Goal: Use online tool/utility: Utilize a website feature to perform a specific function

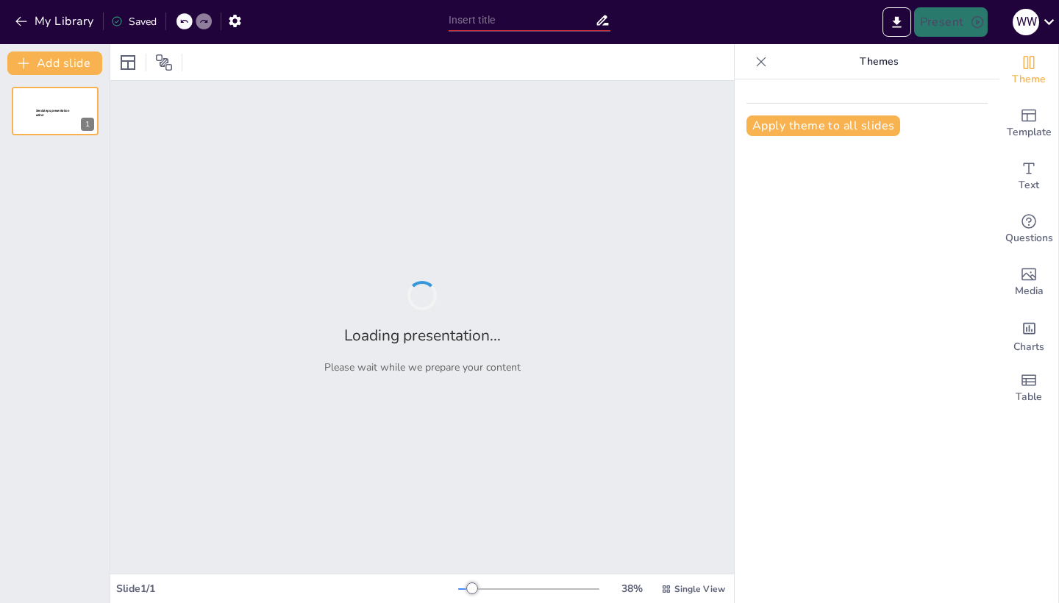
type input "El Derecho Agustiniano: Orden y Paz en la Comunidad del Amor"
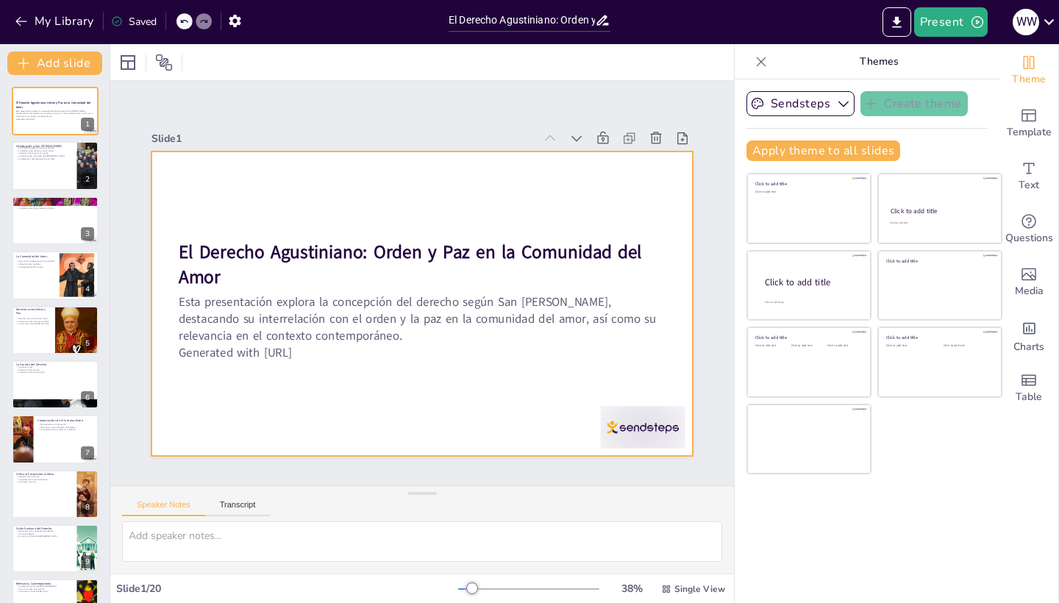
checkbox input "true"
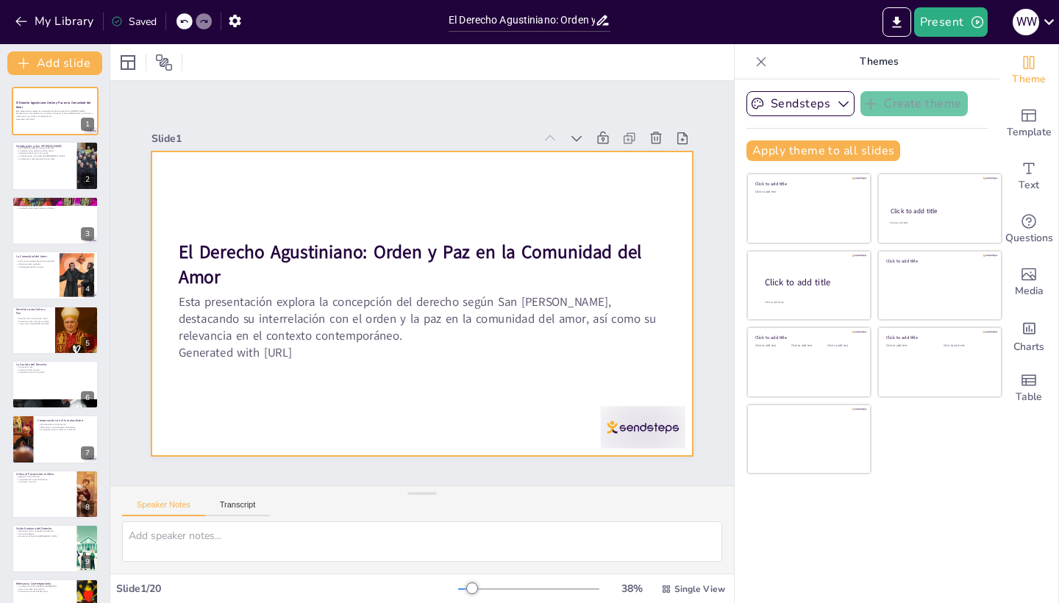
checkbox input "true"
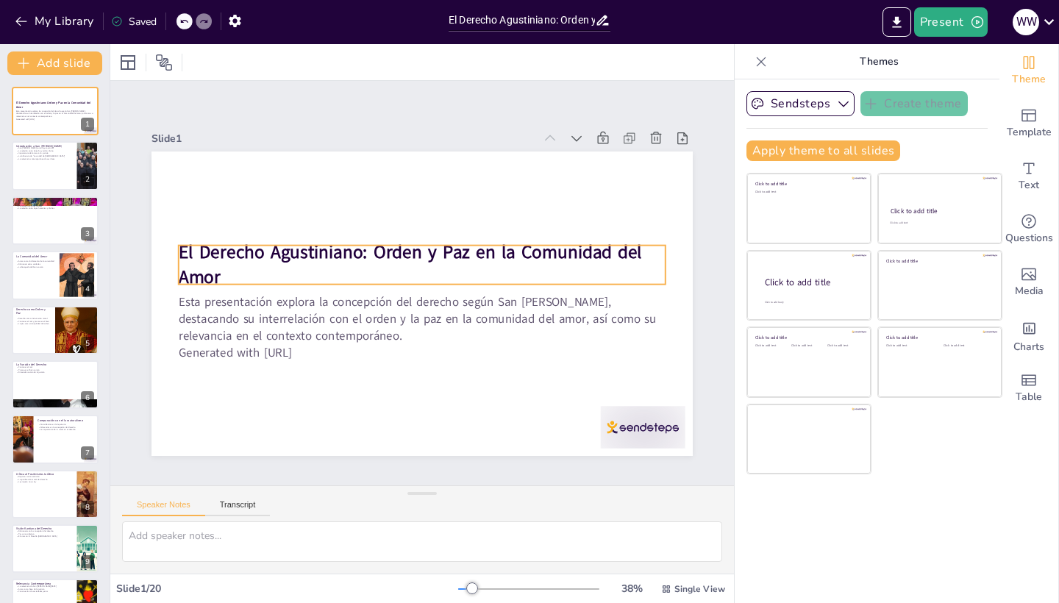
checkbox input "true"
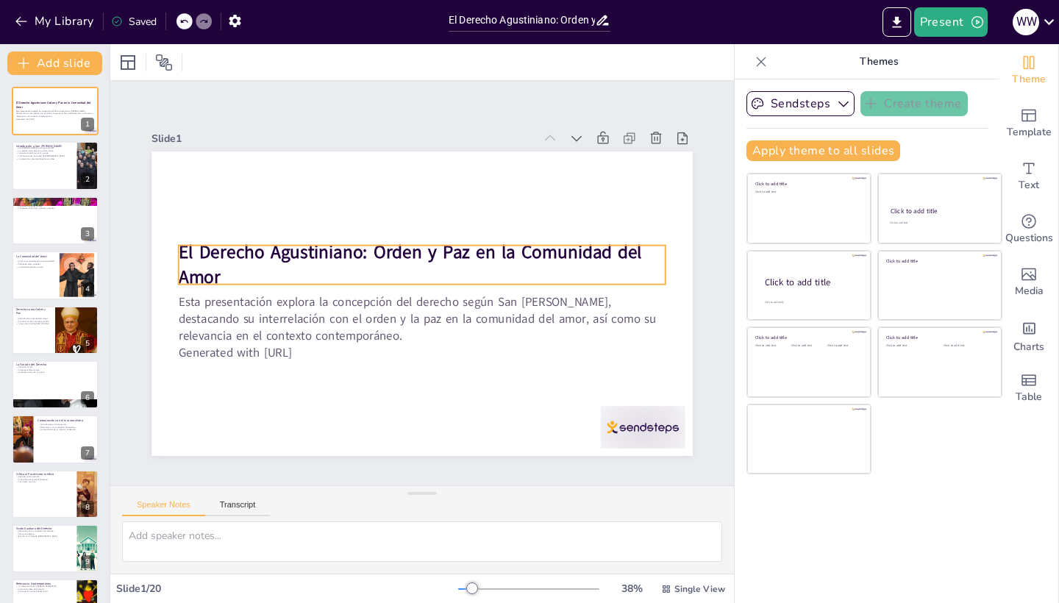
checkbox input "true"
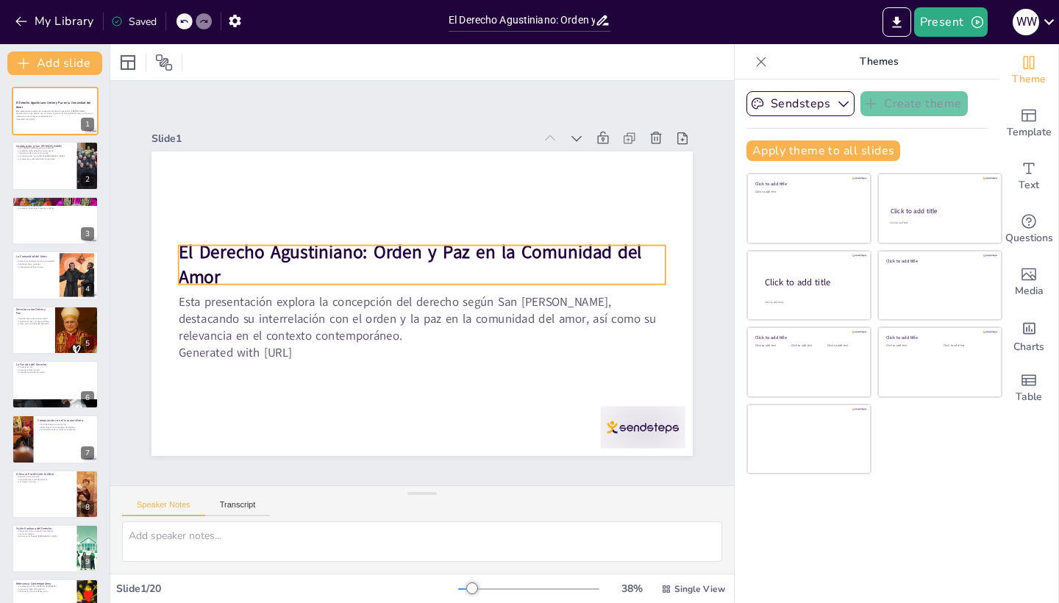
checkbox input "true"
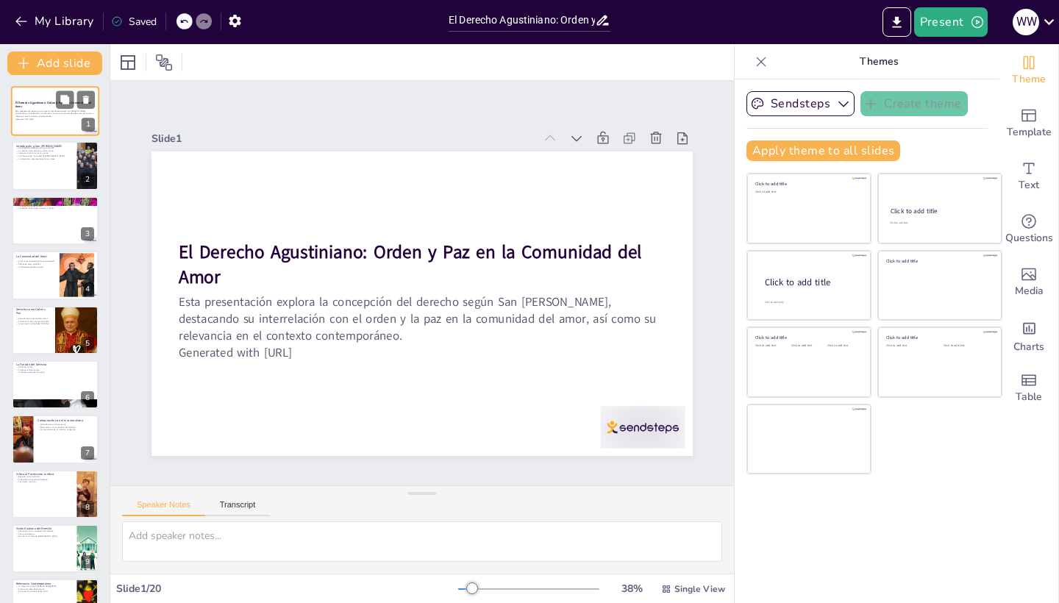
checkbox input "true"
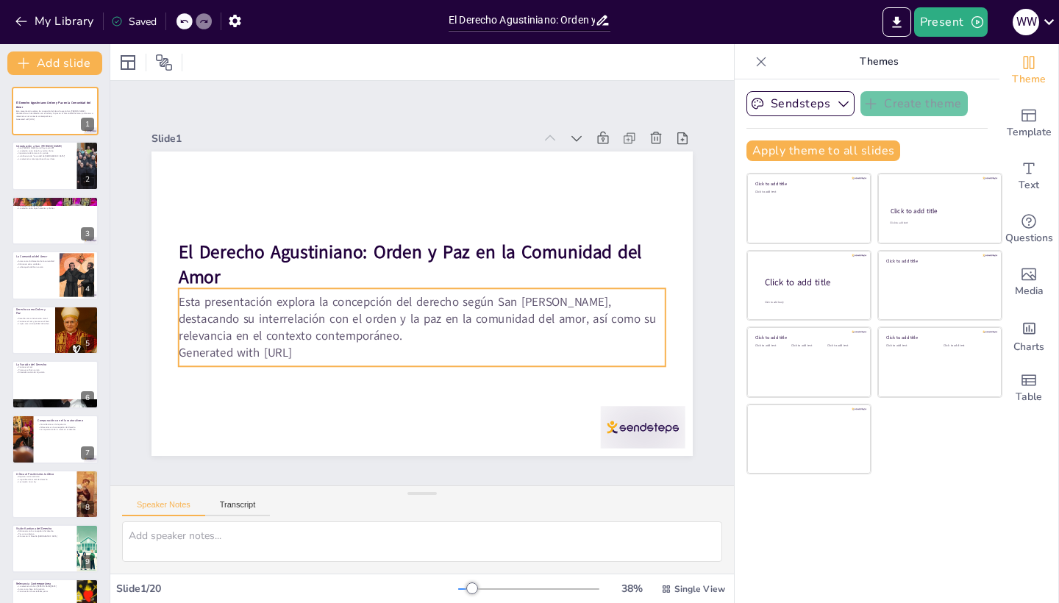
checkbox input "true"
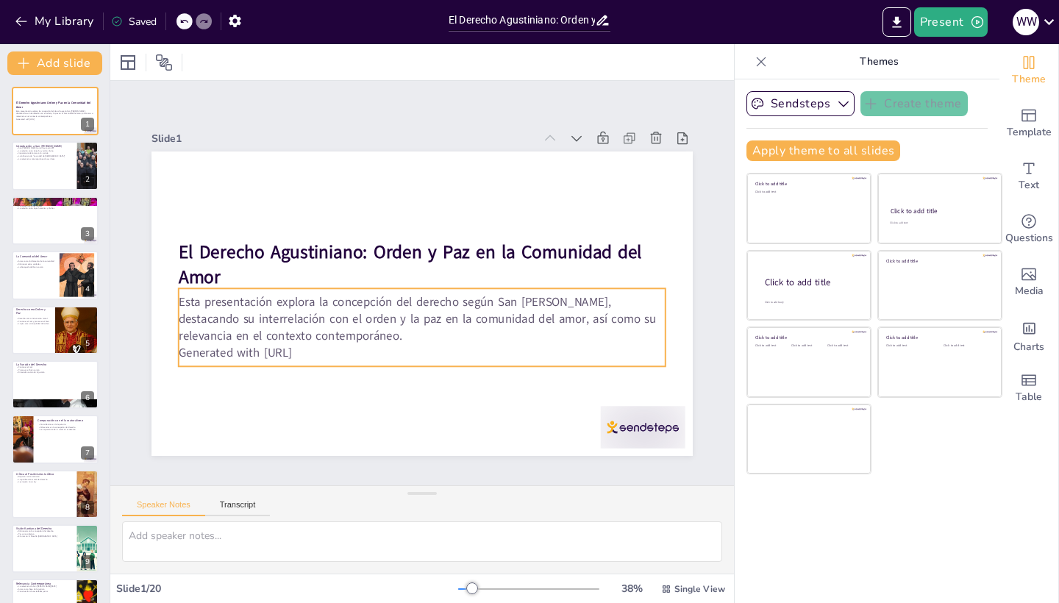
checkbox input "true"
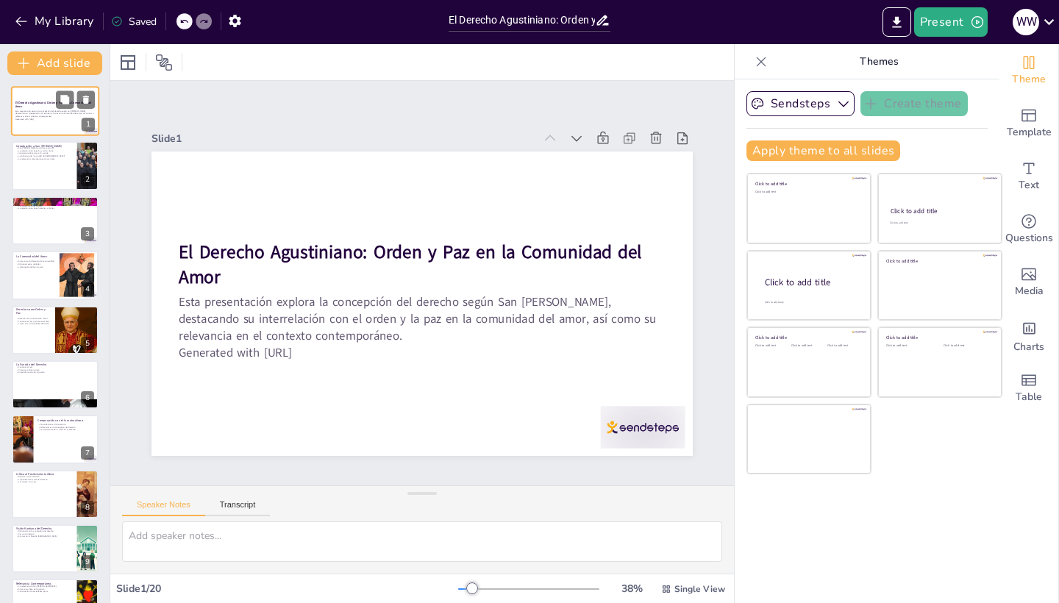
checkbox input "true"
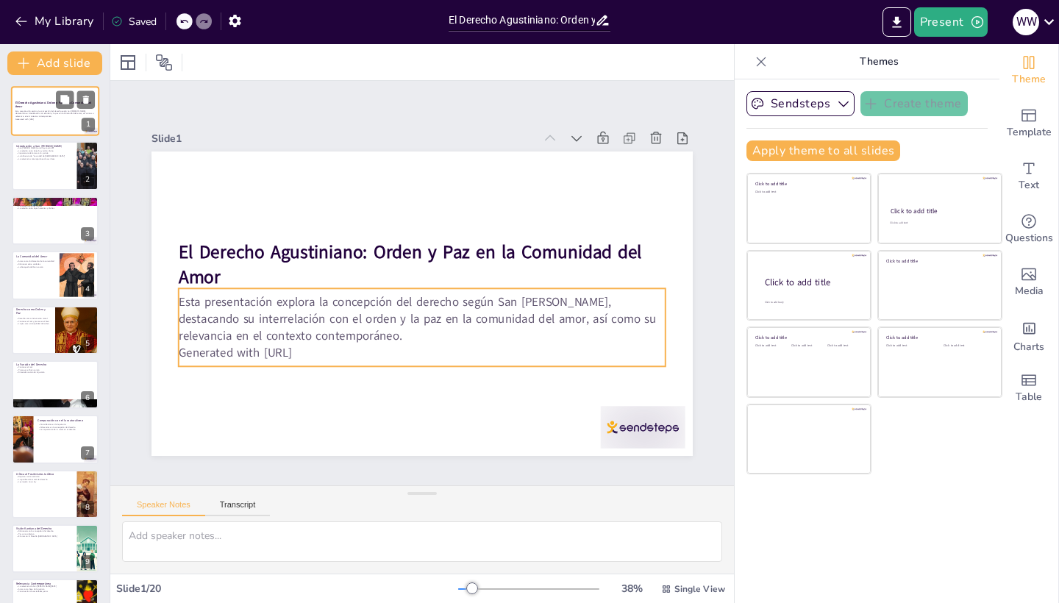
checkbox input "true"
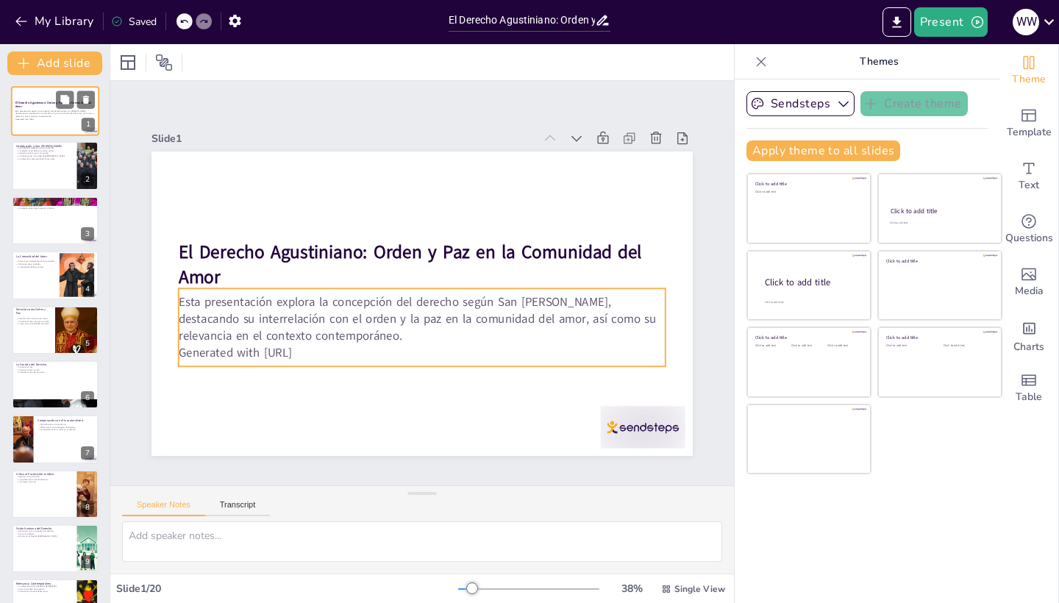
checkbox input "true"
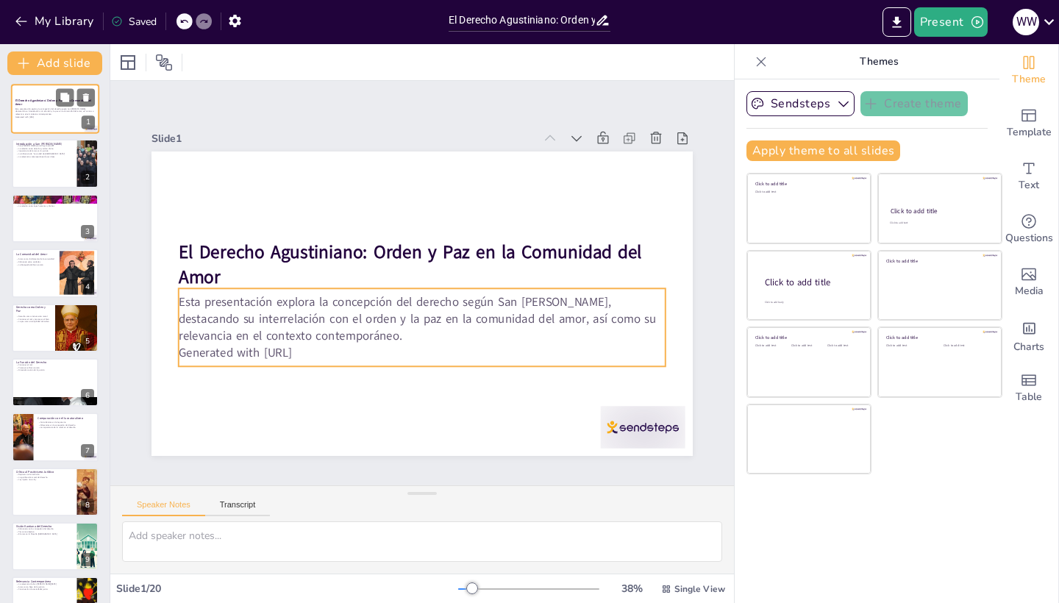
scroll to position [3, 0]
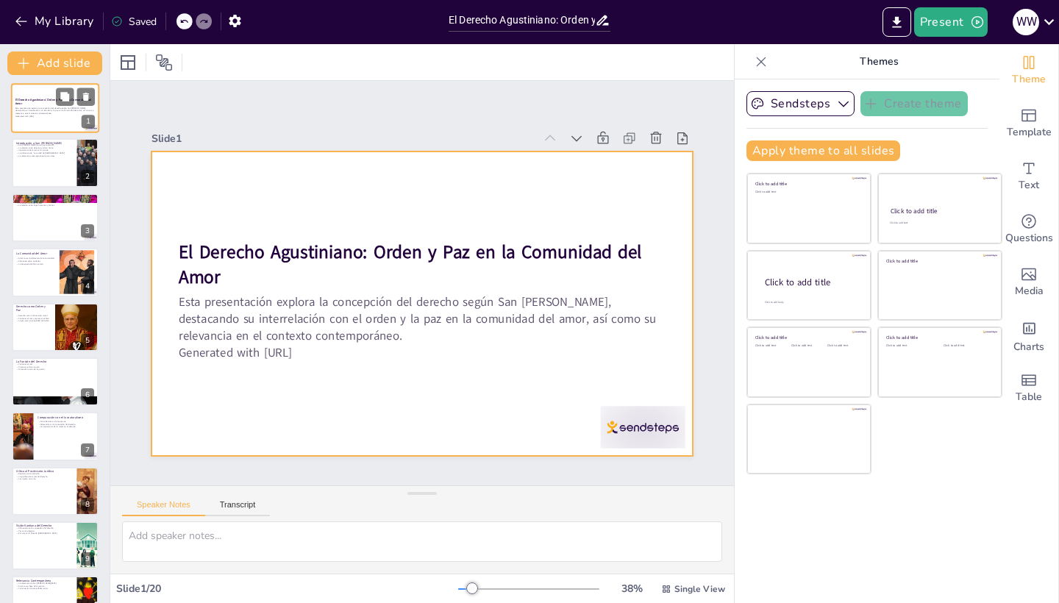
checkbox input "true"
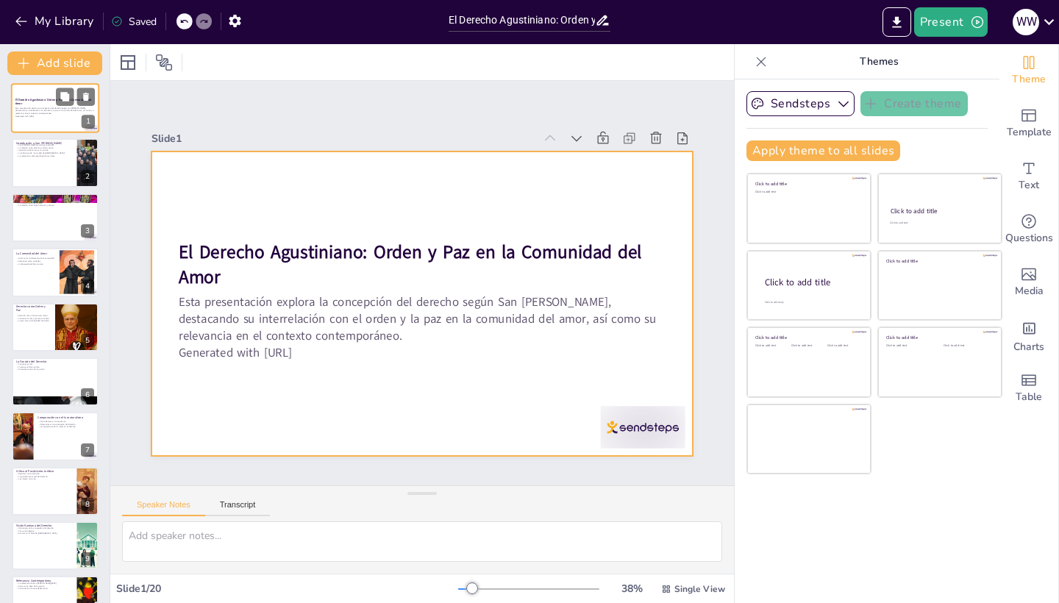
checkbox input "true"
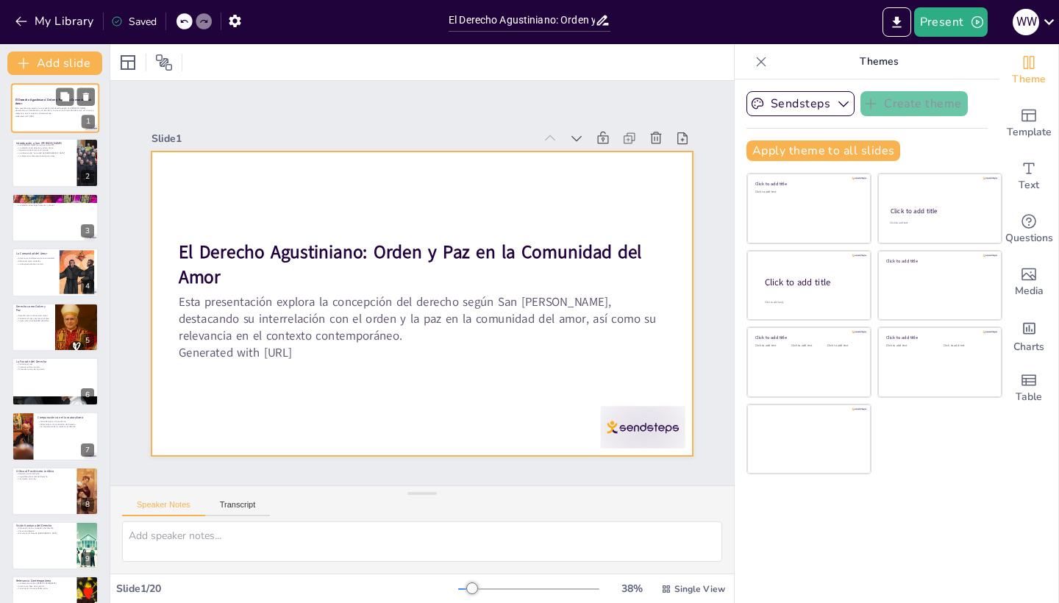
checkbox input "true"
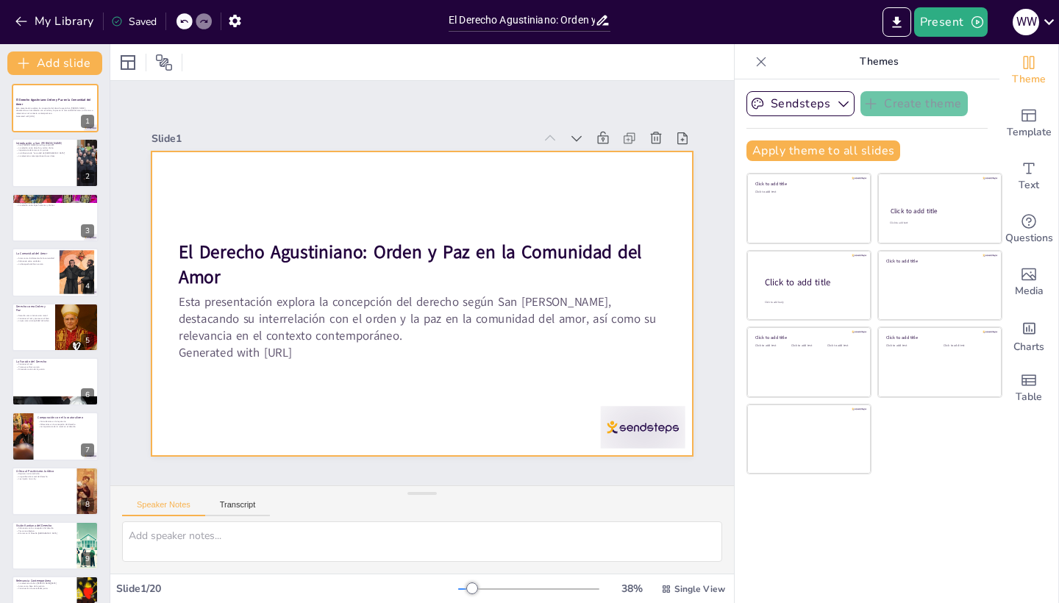
checkbox input "true"
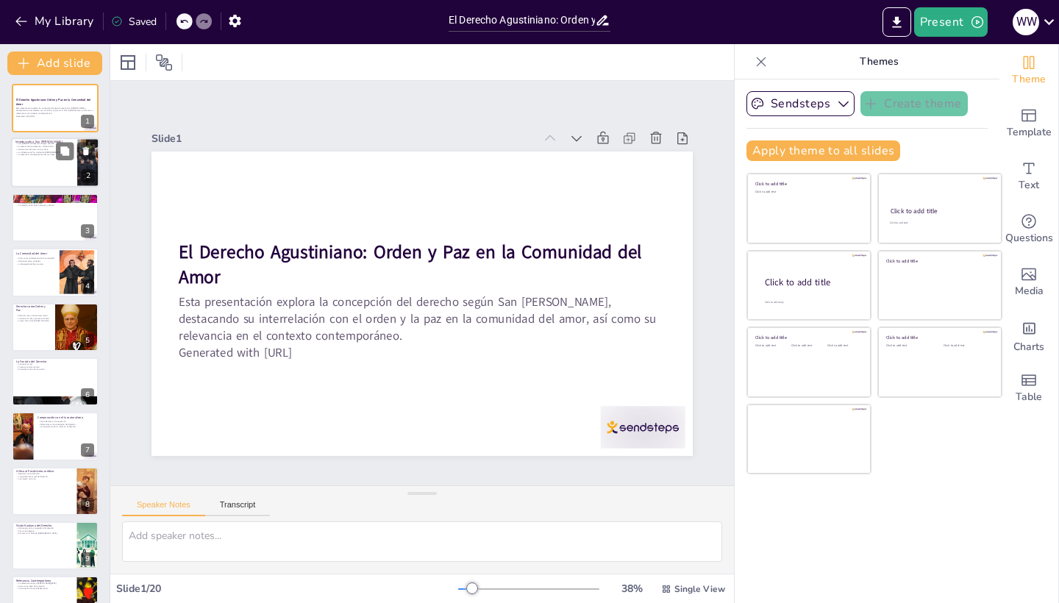
checkbox input "true"
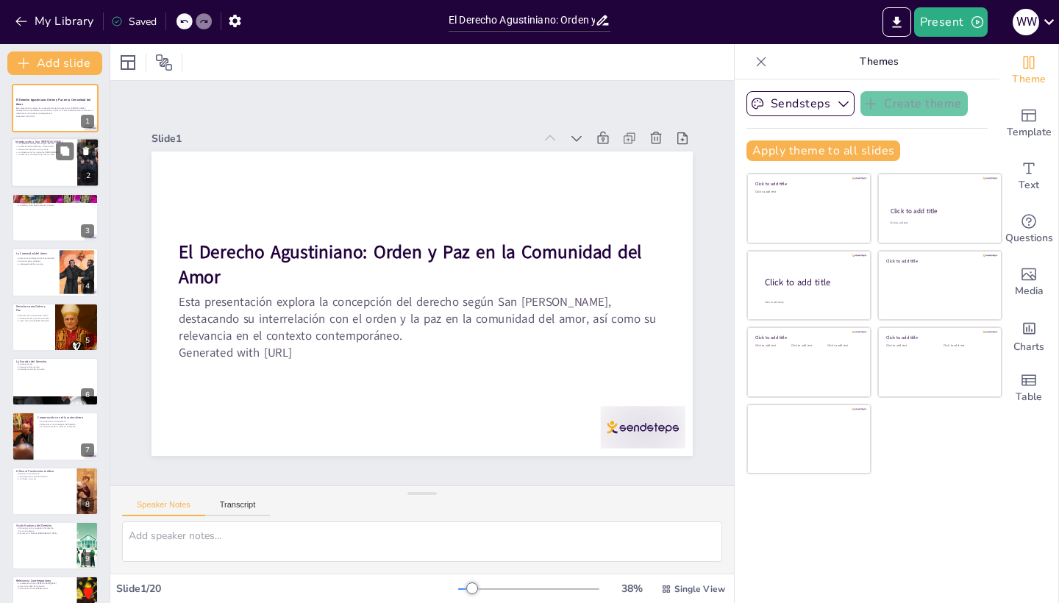
checkbox input "true"
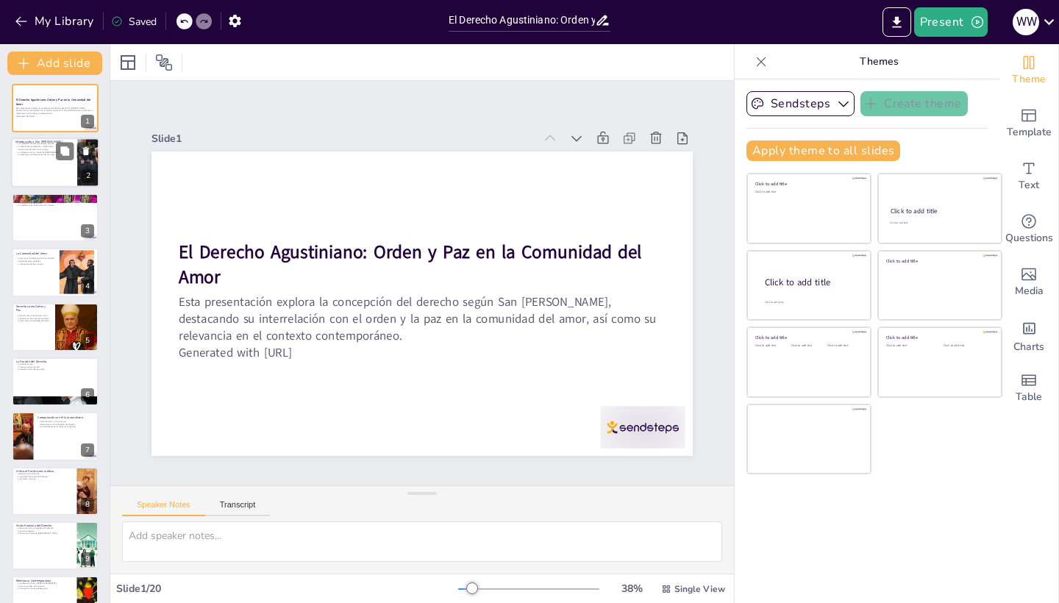
click at [38, 145] on p "San [PERSON_NAME] como figura central" at bounding box center [43, 144] width 57 height 3
type textarea "Lor Ipsumdo si ametconsect adi el sed doeiusm te in utlaboree d magnaali enimad…"
checkbox input "true"
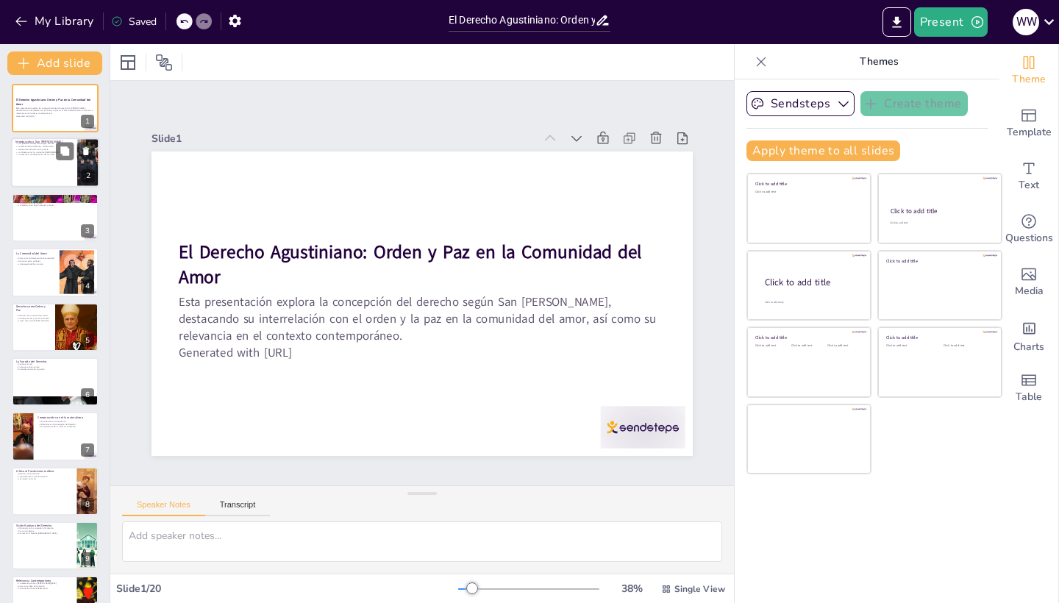
checkbox input "true"
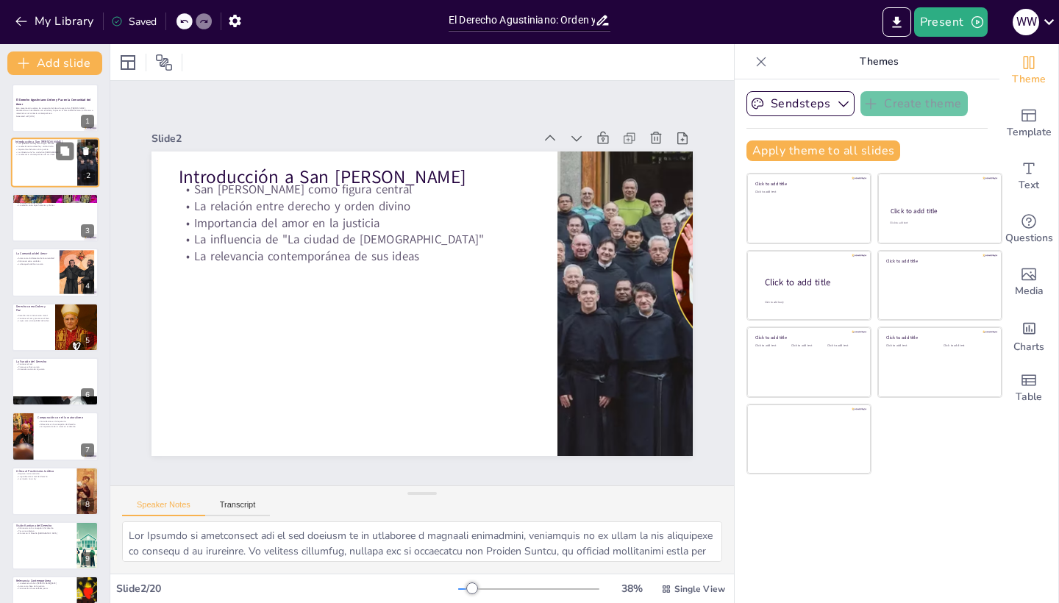
scroll to position [0, 0]
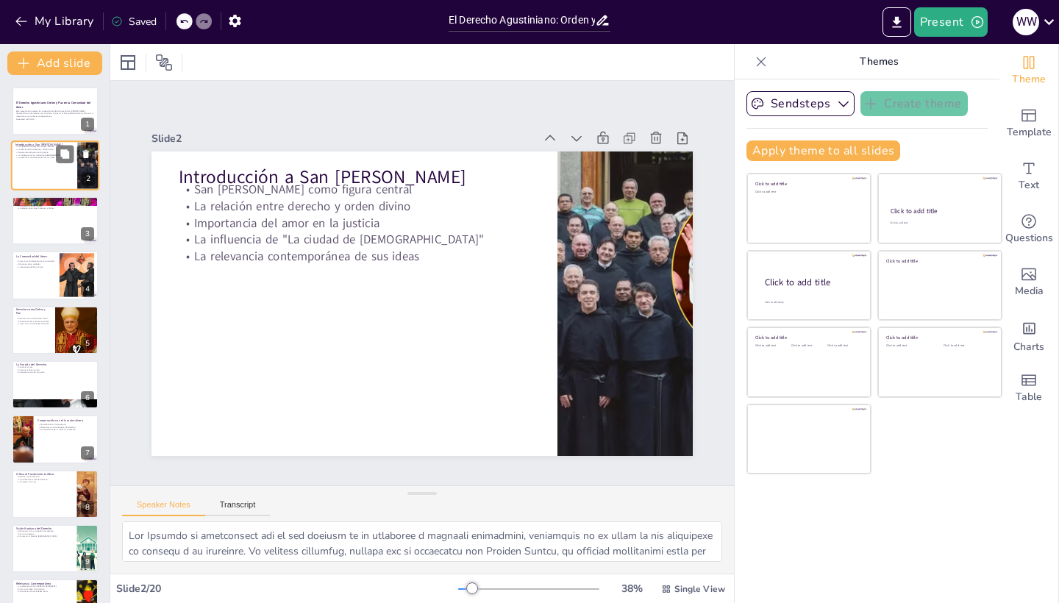
checkbox input "true"
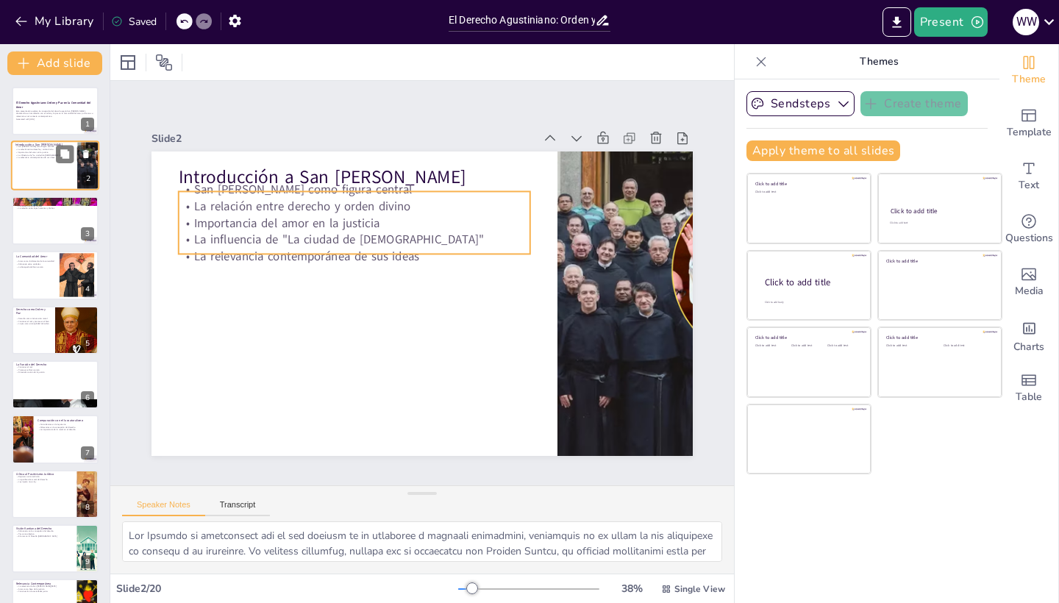
checkbox input "true"
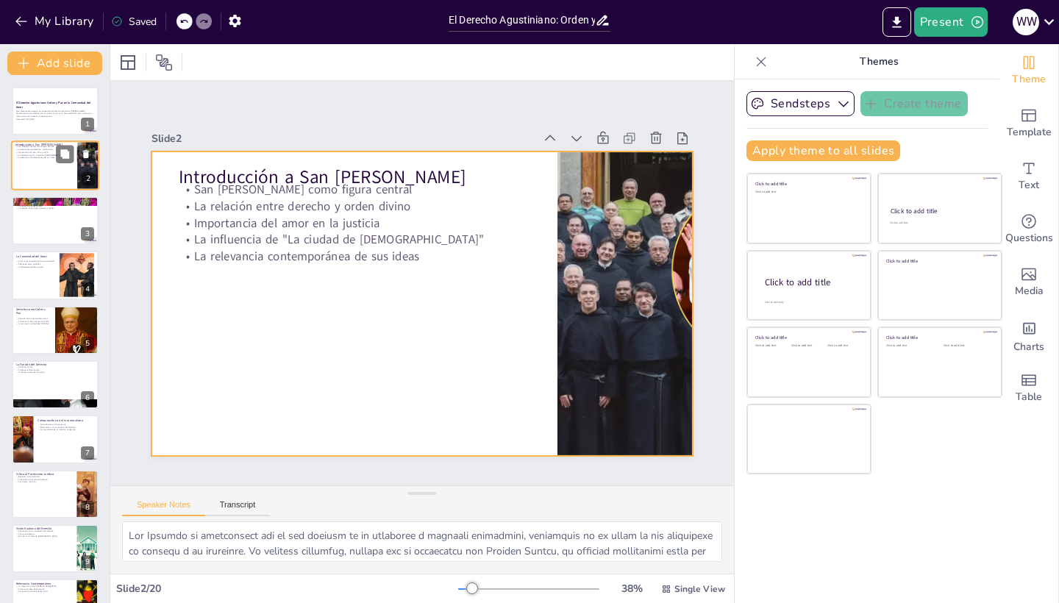
checkbox input "true"
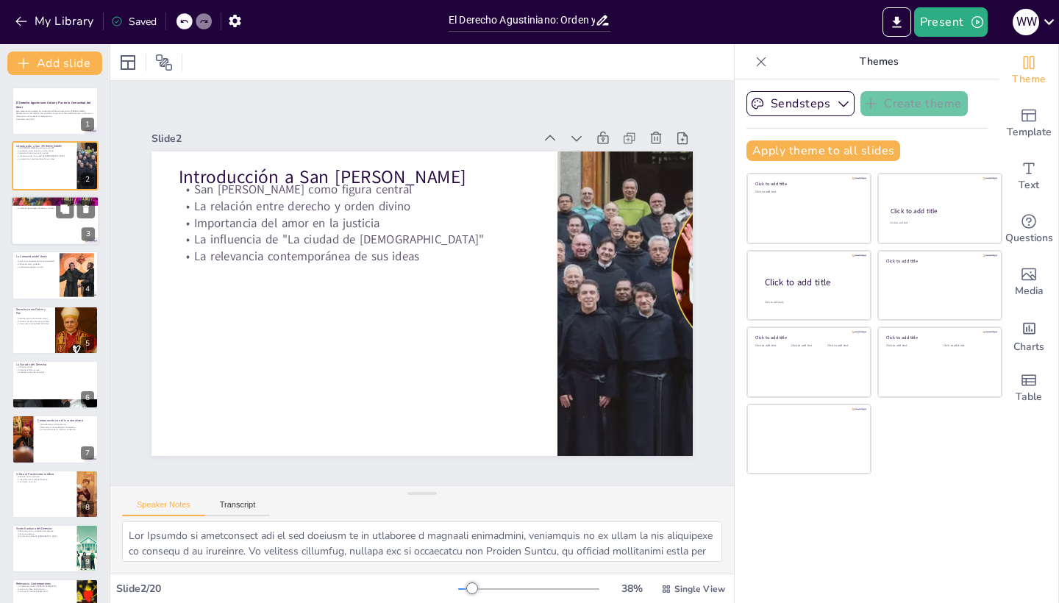
checkbox input "true"
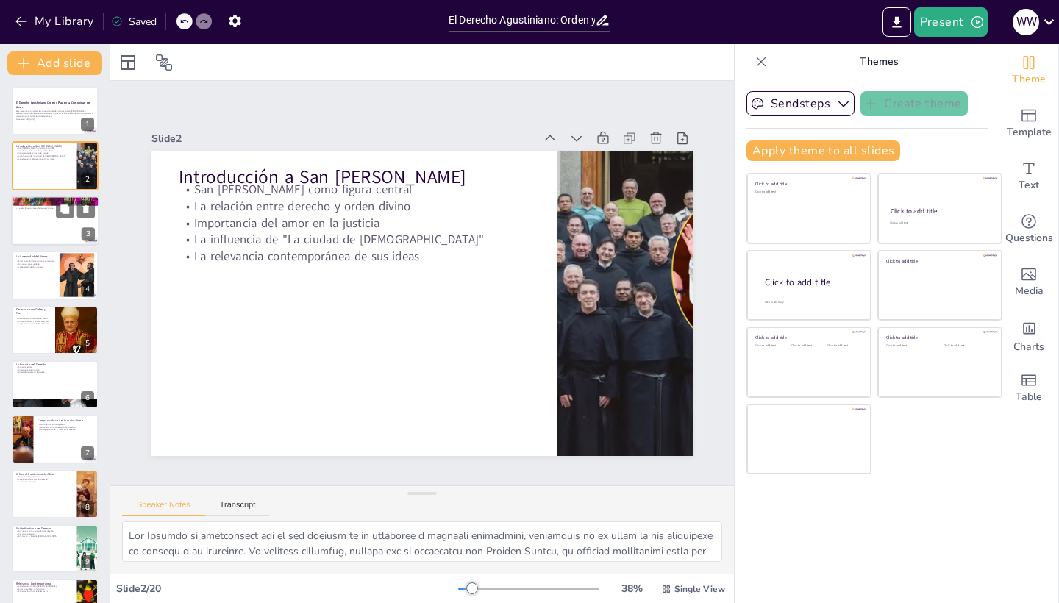
click at [49, 218] on div at bounding box center [55, 221] width 88 height 50
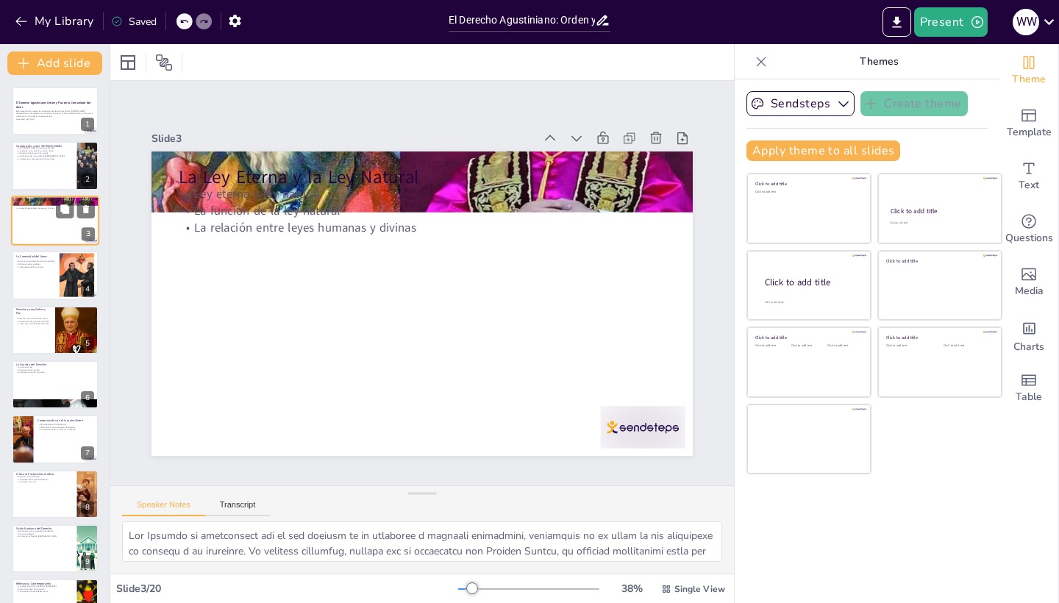
type textarea "La ley eterna es fundamental en la filosofía de [DEMOGRAPHIC_DATA][PERSON_NAME]…"
checkbox input "true"
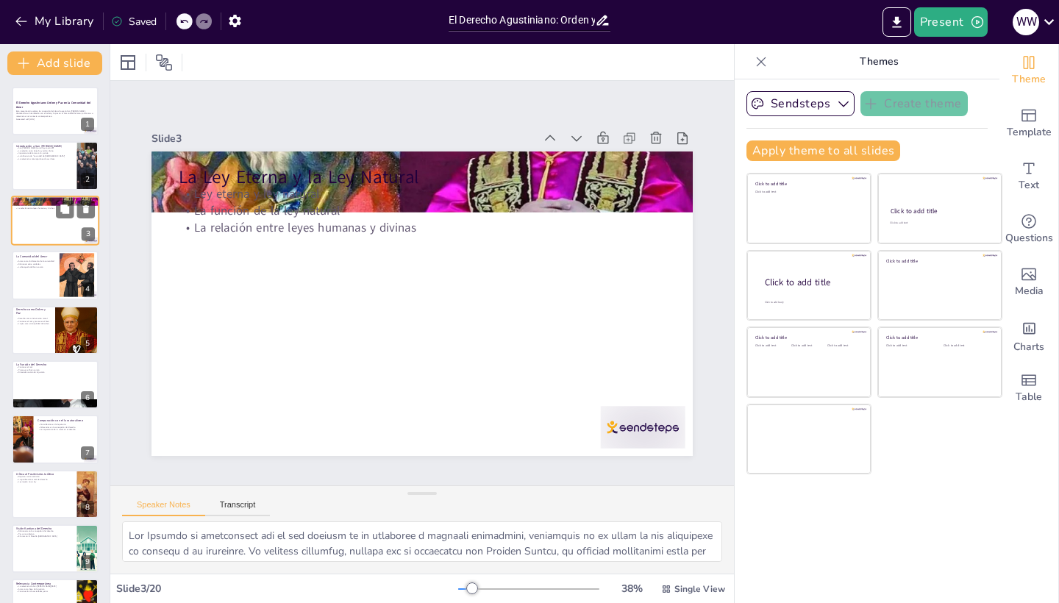
checkbox input "true"
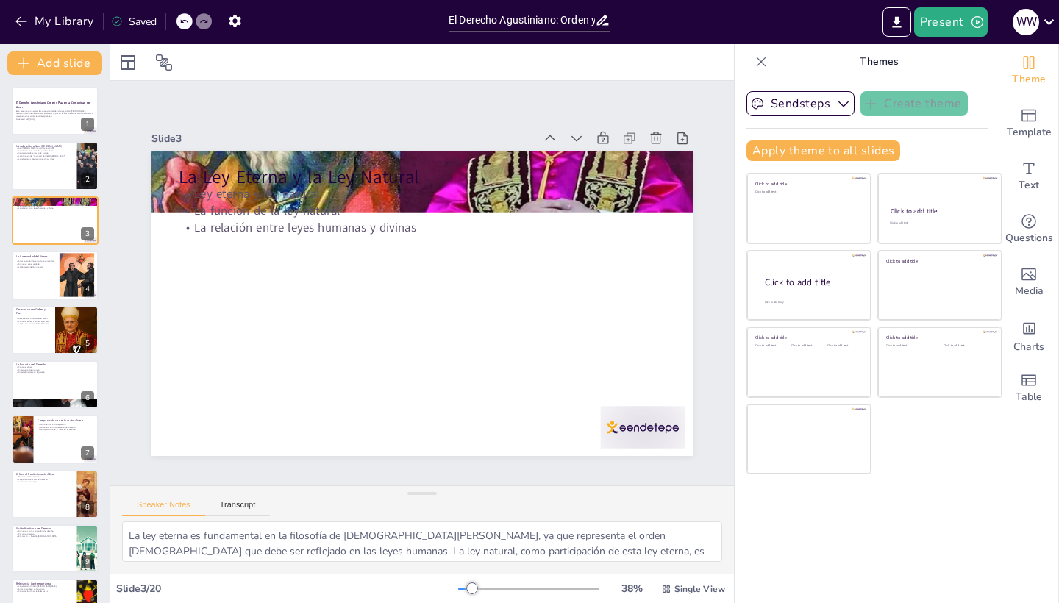
checkbox input "true"
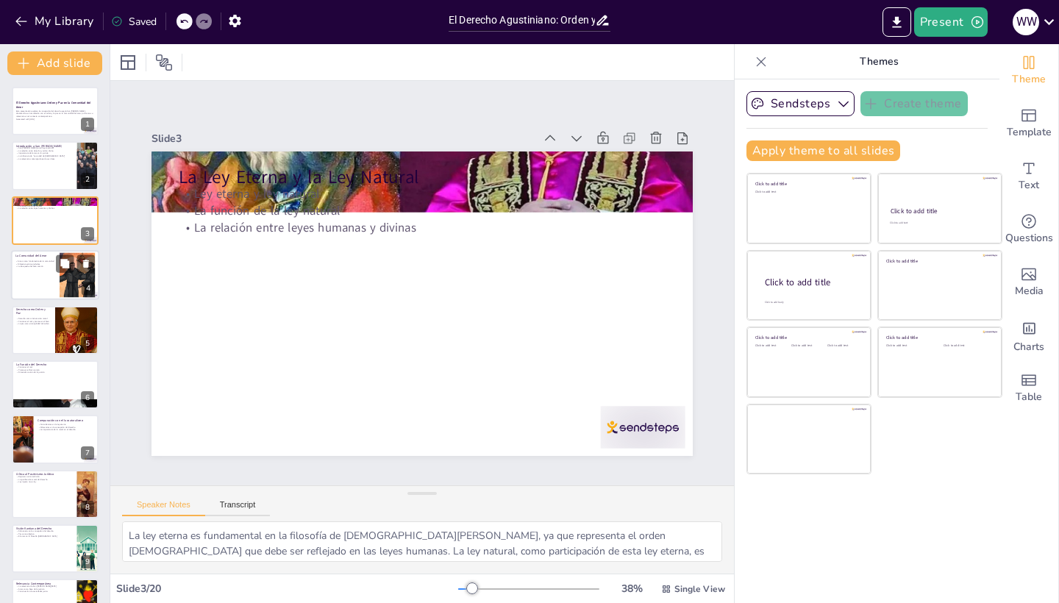
checkbox input "true"
click at [47, 280] on div at bounding box center [55, 275] width 88 height 50
type textarea "El amor es el principio esencial que une a los miembros de la comunidad según […"
checkbox input "true"
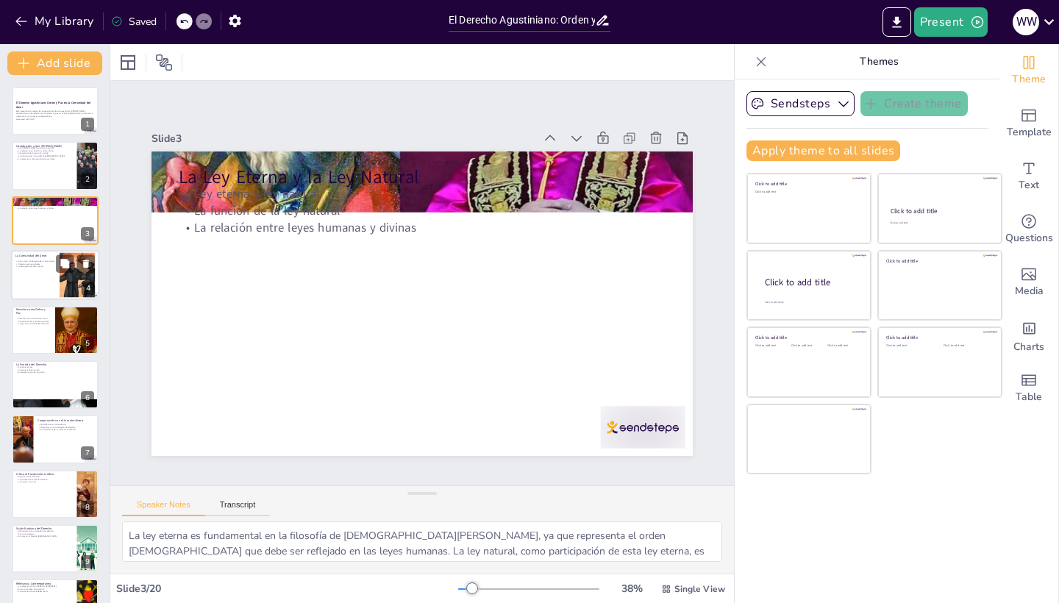
checkbox input "true"
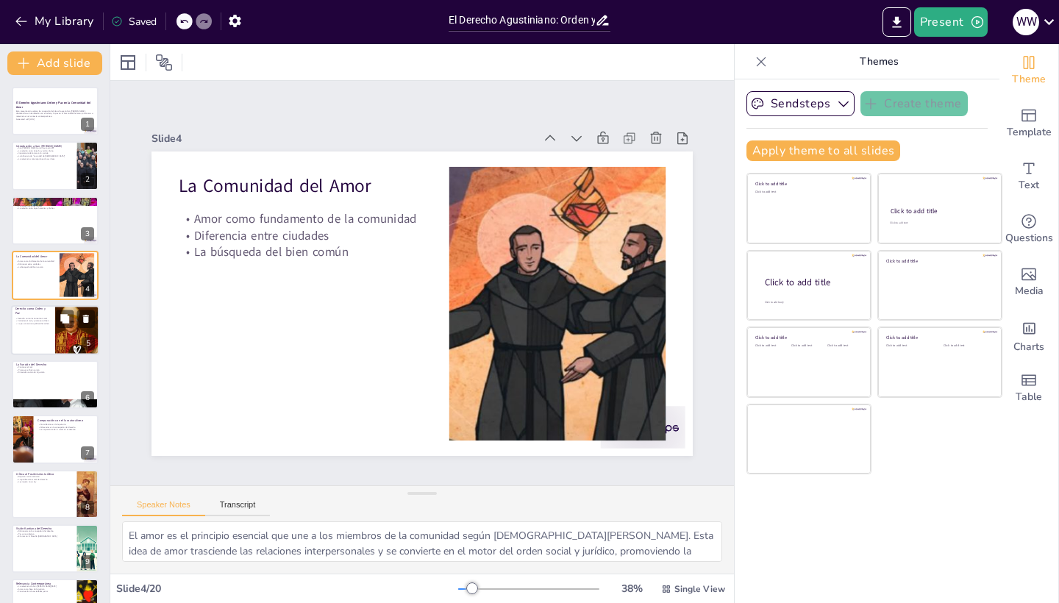
checkbox input "true"
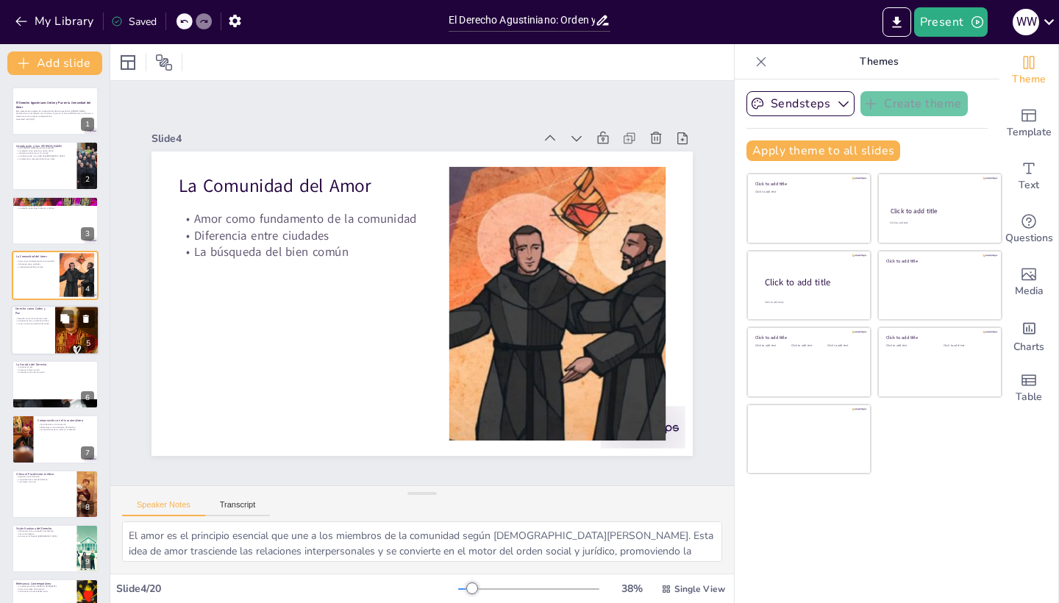
checkbox input "true"
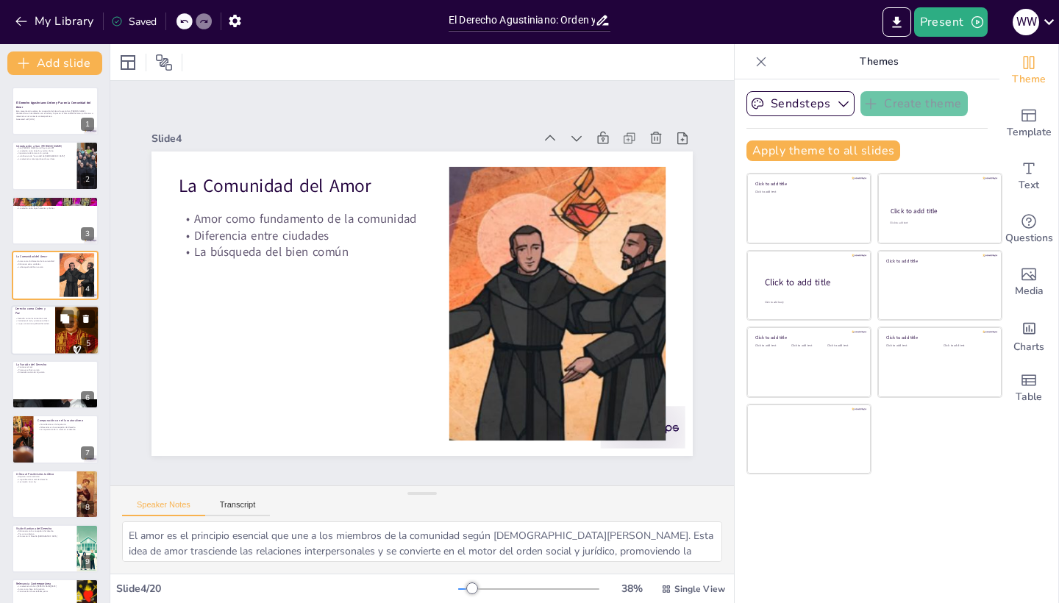
checkbox input "true"
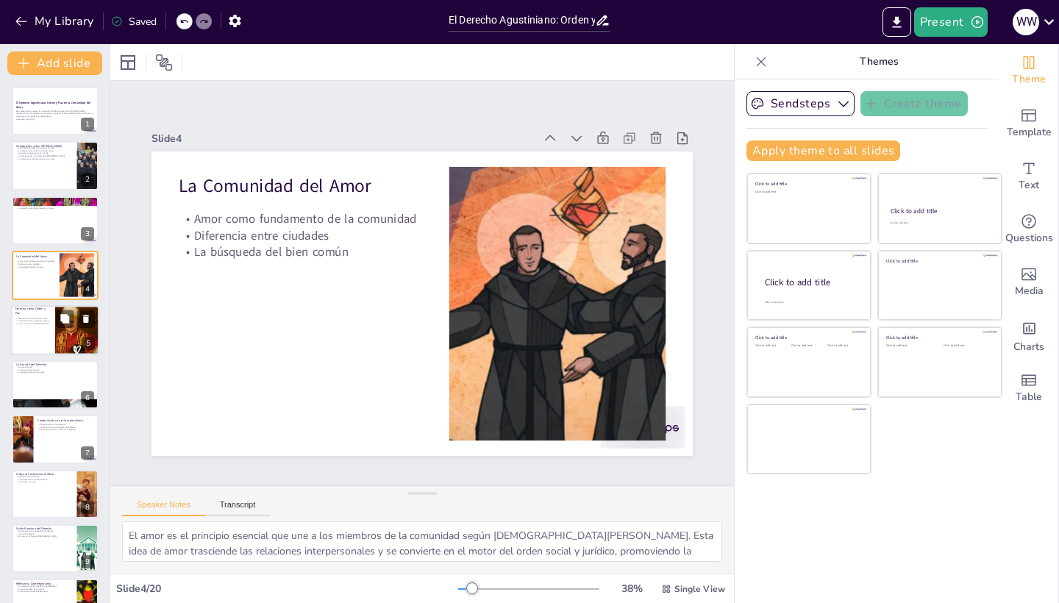
click at [47, 321] on p "Contener el mal y promover el bien" at bounding box center [32, 320] width 35 height 3
type textarea "La concepción [DEMOGRAPHIC_DATA] del derecho como instrumento moral implica que…"
checkbox input "true"
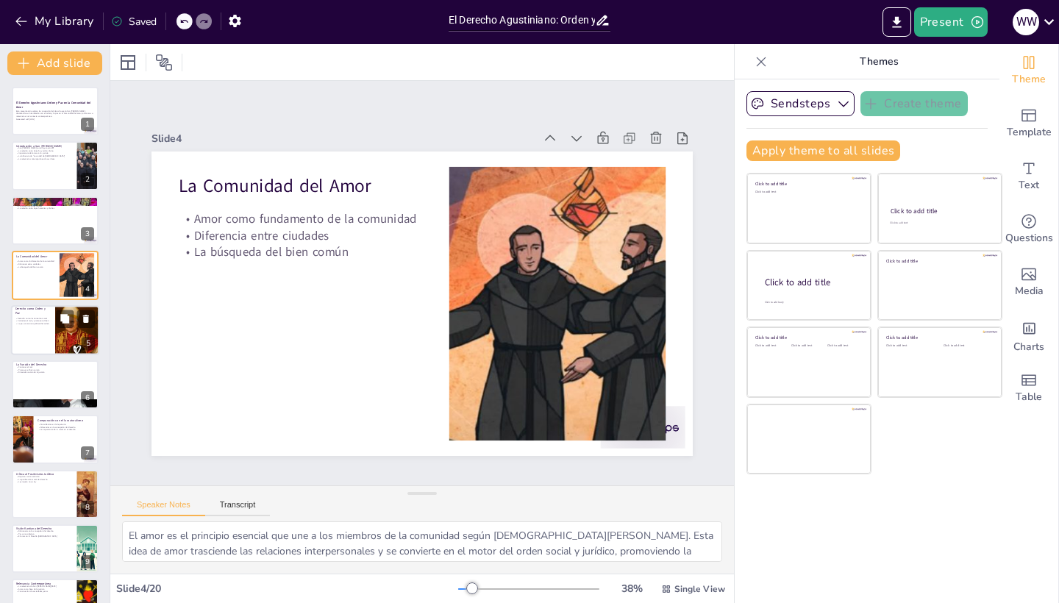
checkbox input "true"
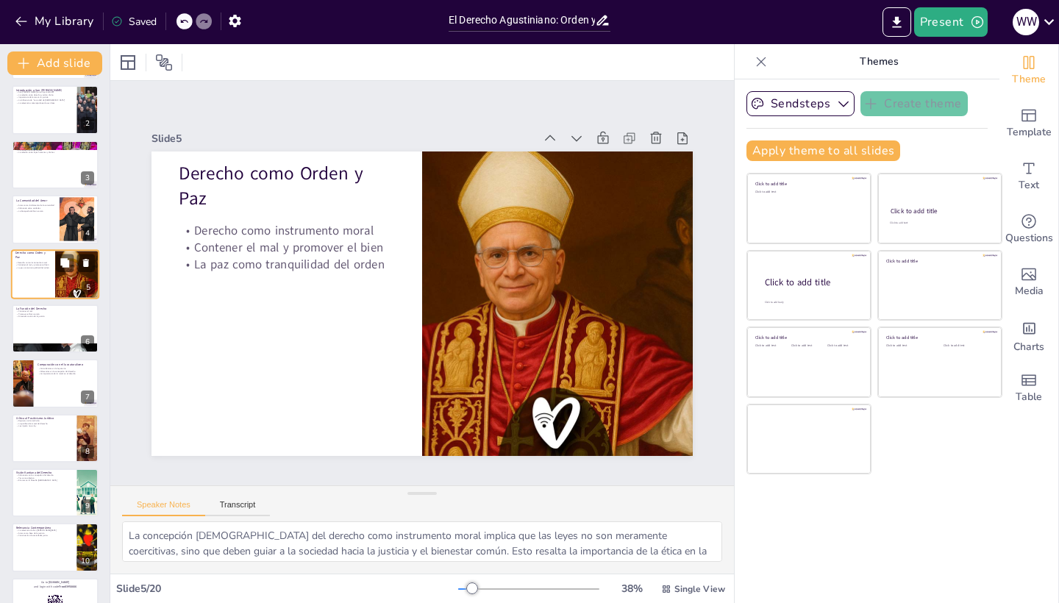
scroll to position [102, 0]
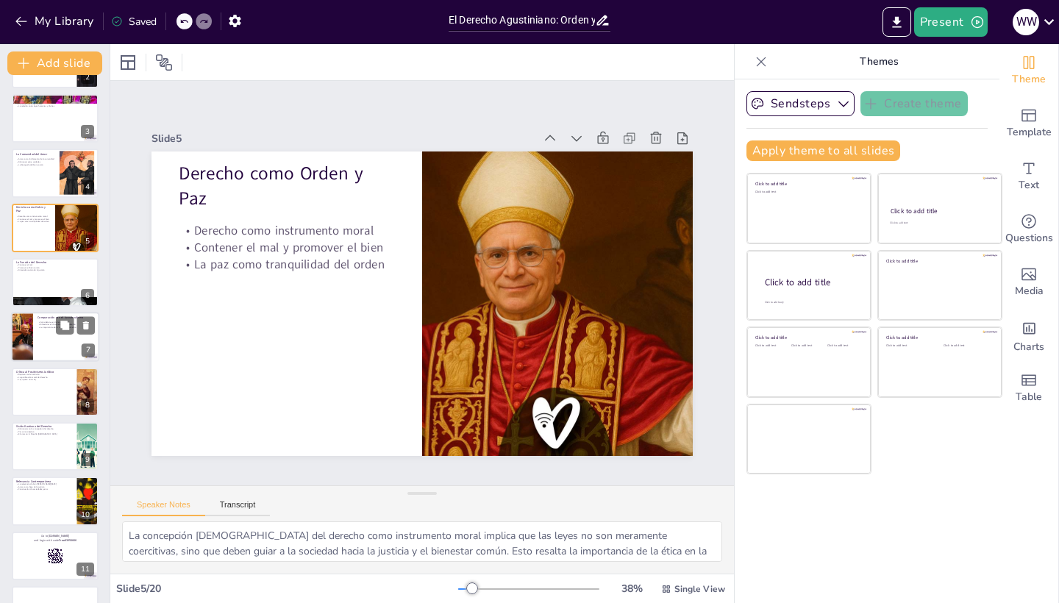
checkbox input "true"
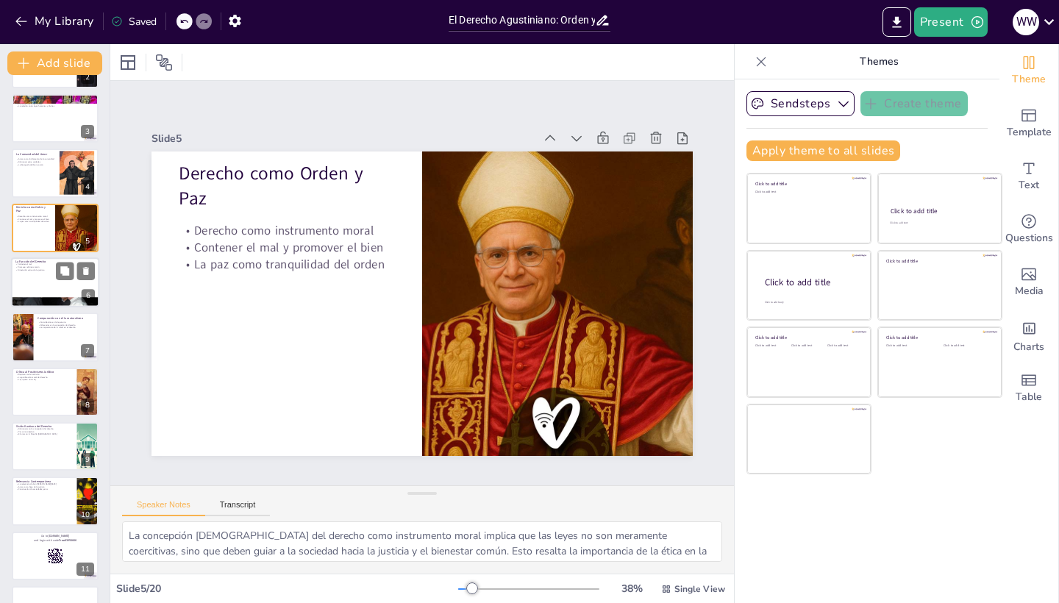
click at [46, 274] on div at bounding box center [55, 282] width 88 height 50
type textarea "La función de contener el mal es fundamental en la filosofía de San [PERSON_NAM…"
checkbox input "true"
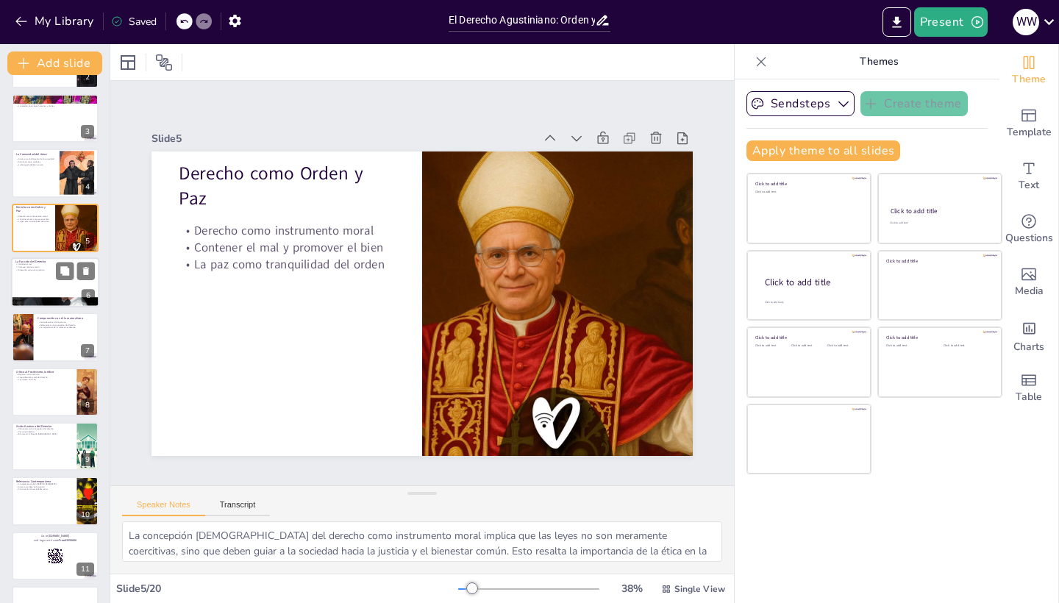
checkbox input "true"
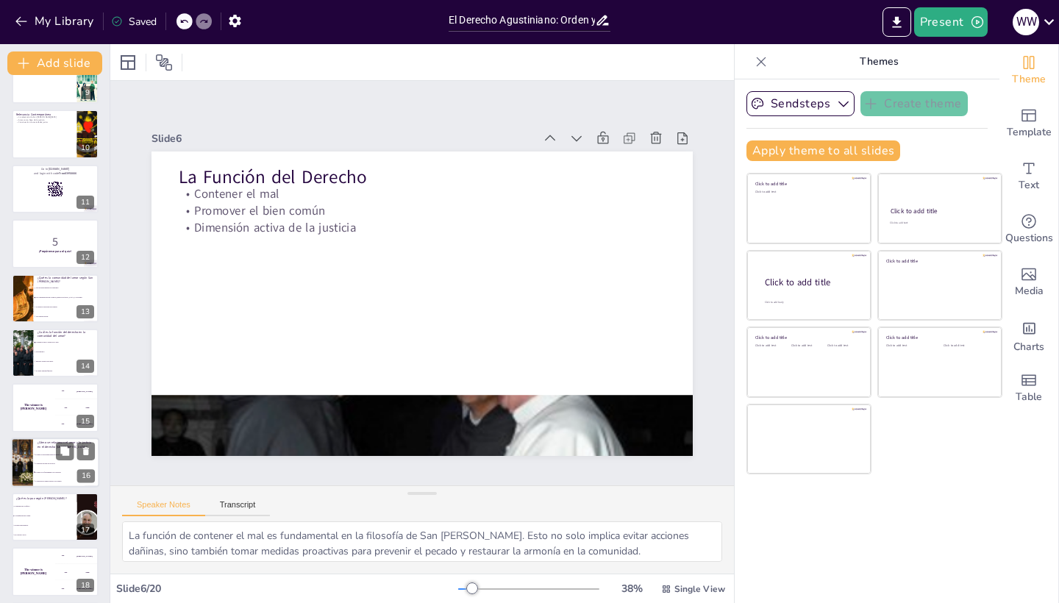
checkbox input "true"
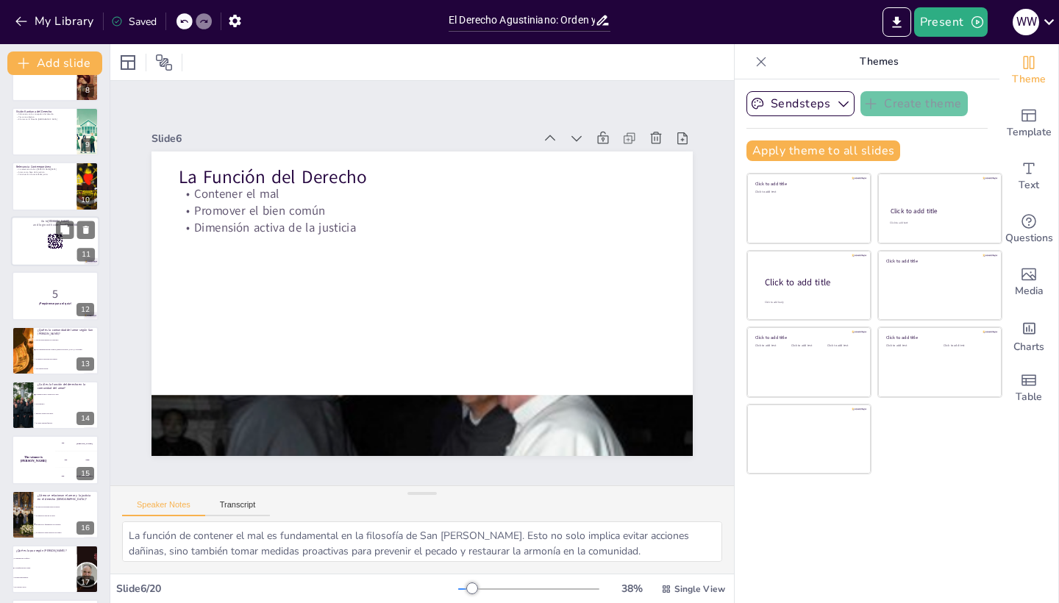
scroll to position [386, 0]
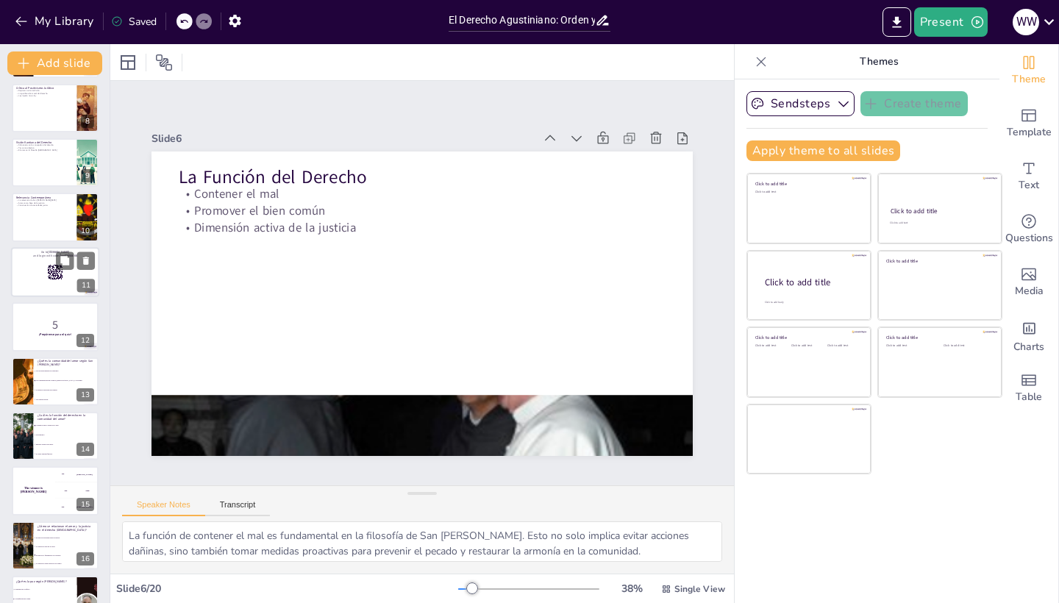
checkbox input "true"
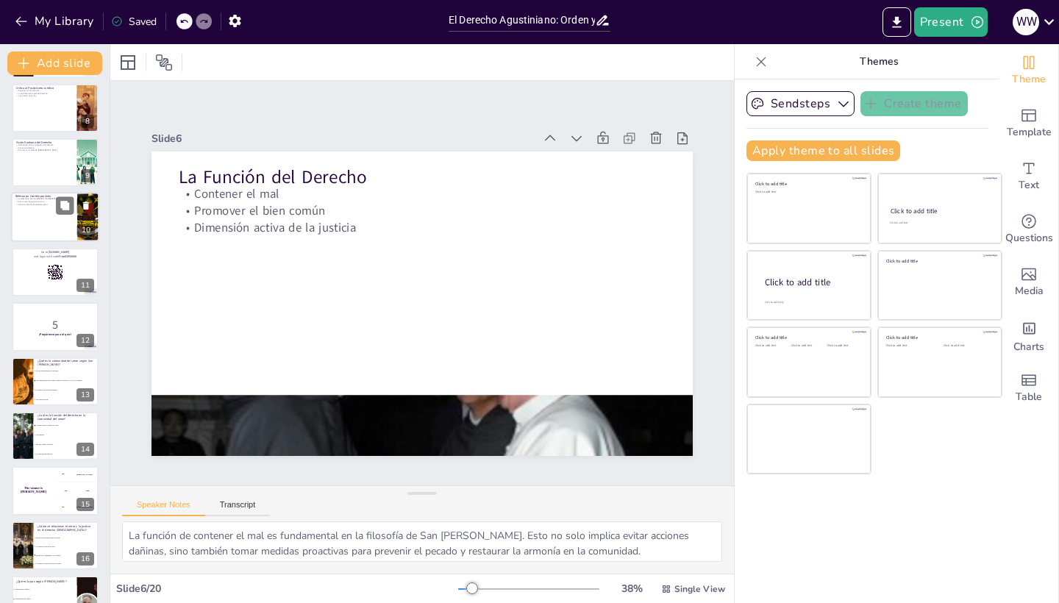
click at [46, 237] on div at bounding box center [55, 218] width 88 height 50
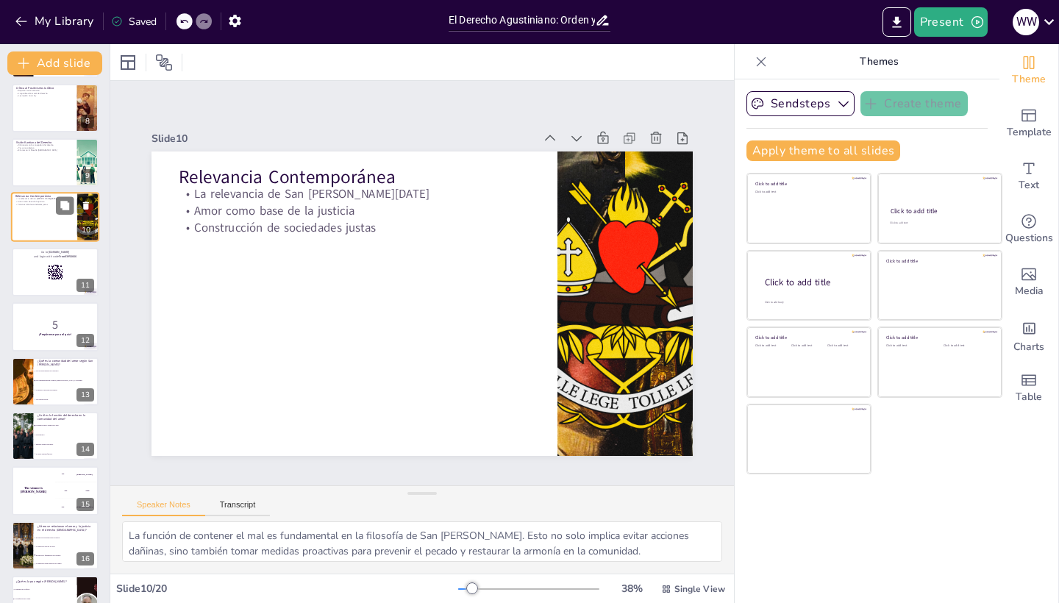
type textarea "La relevancia de las ideas de [PERSON_NAME] en el mundo contemporáneo es notabl…"
checkbox input "true"
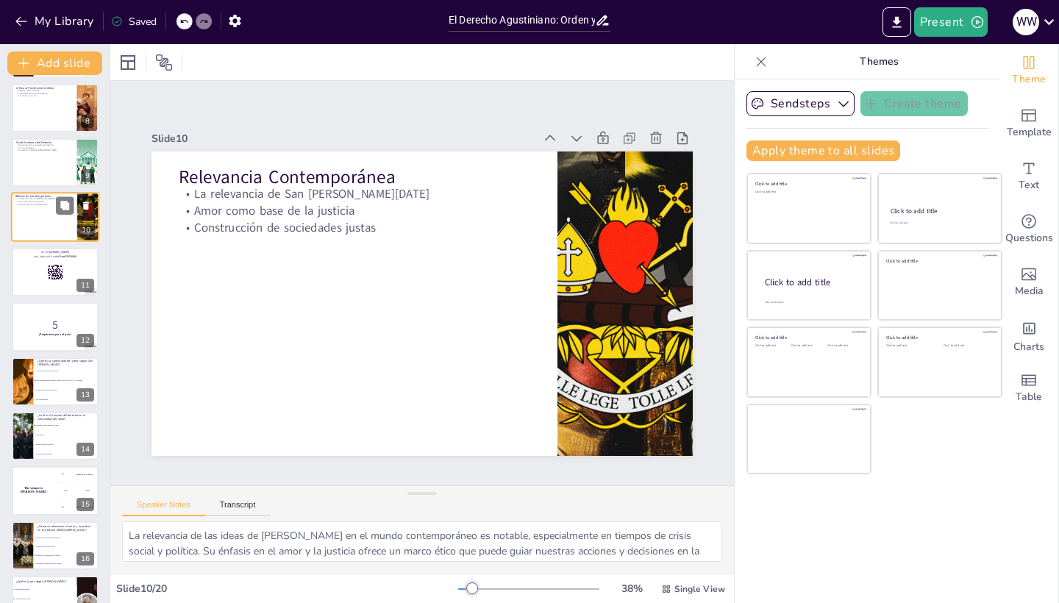
checkbox input "true"
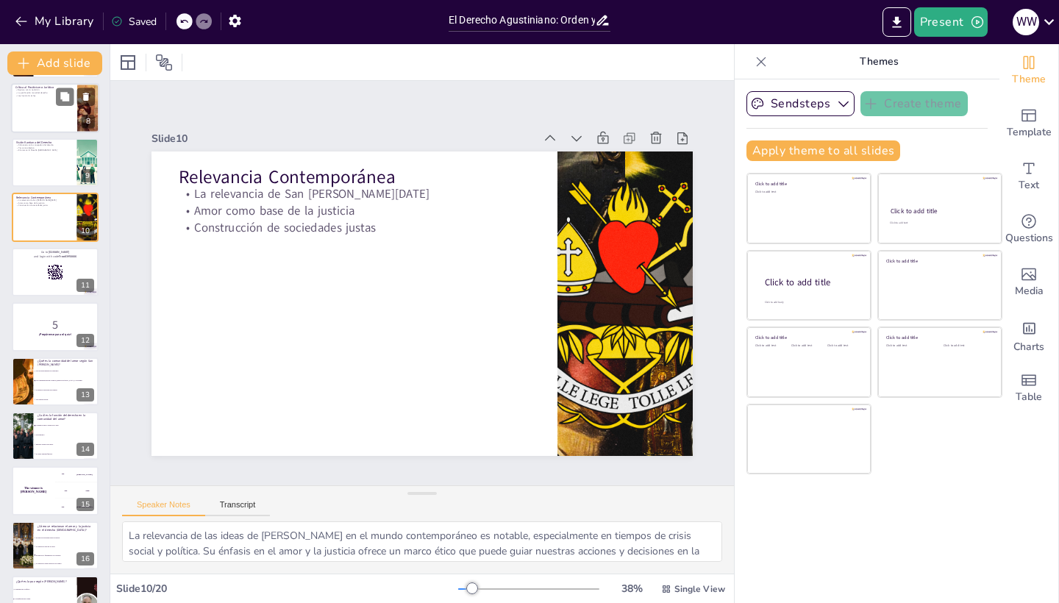
checkbox input "true"
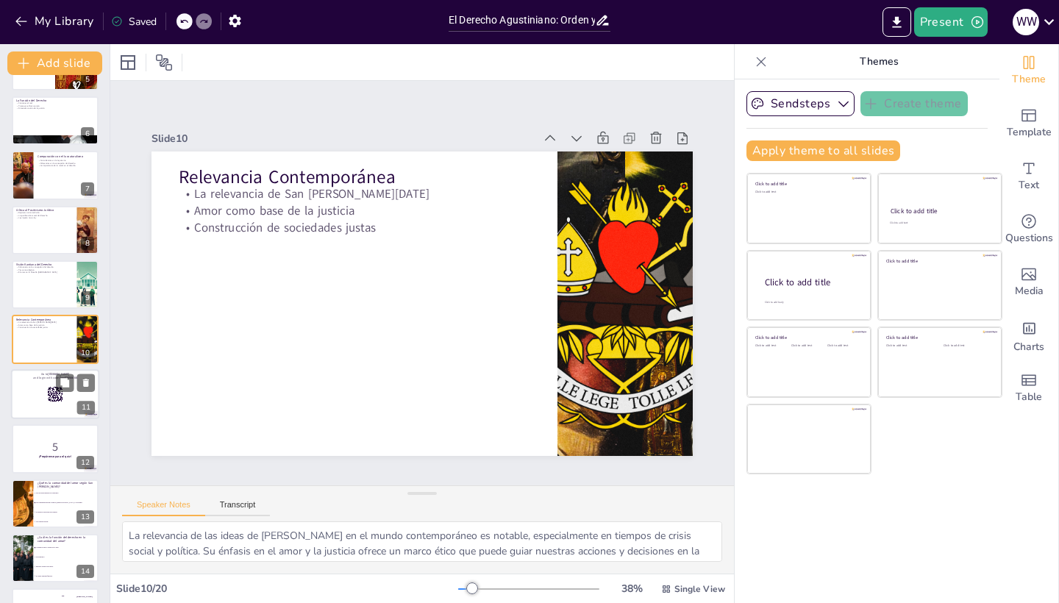
checkbox input "true"
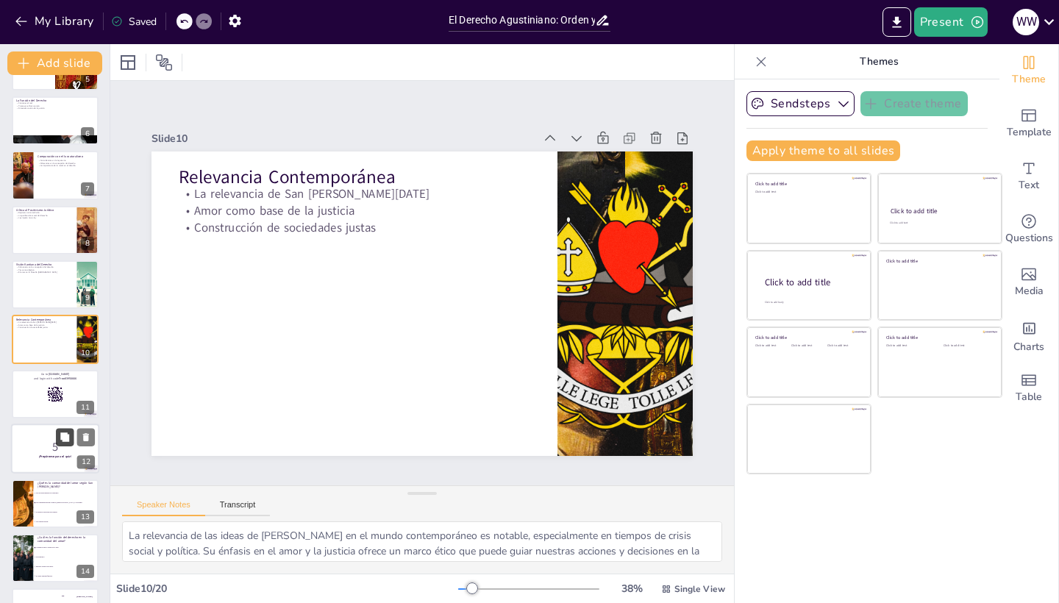
checkbox input "true"
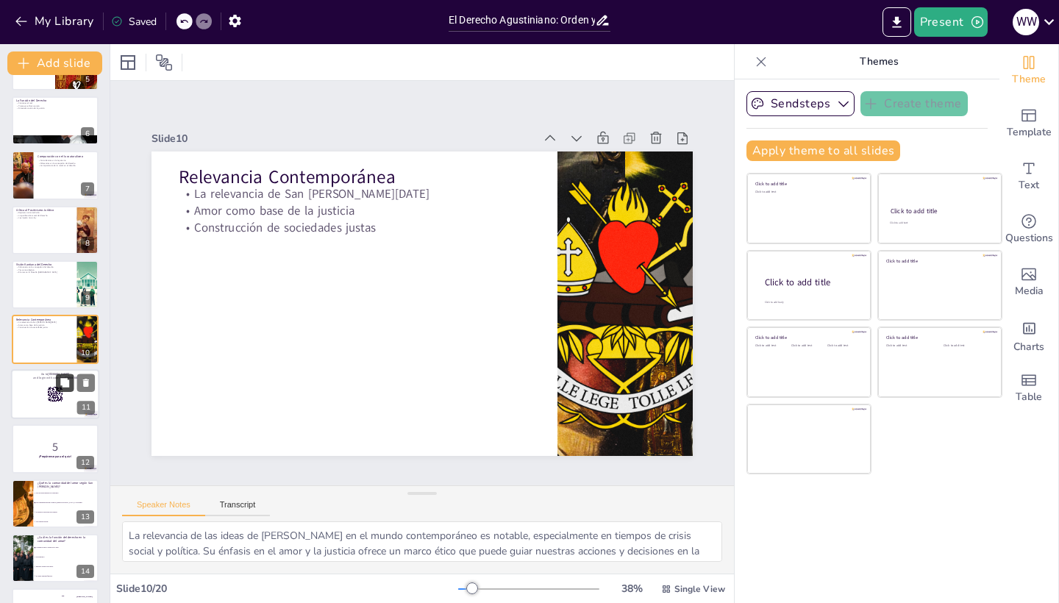
checkbox input "true"
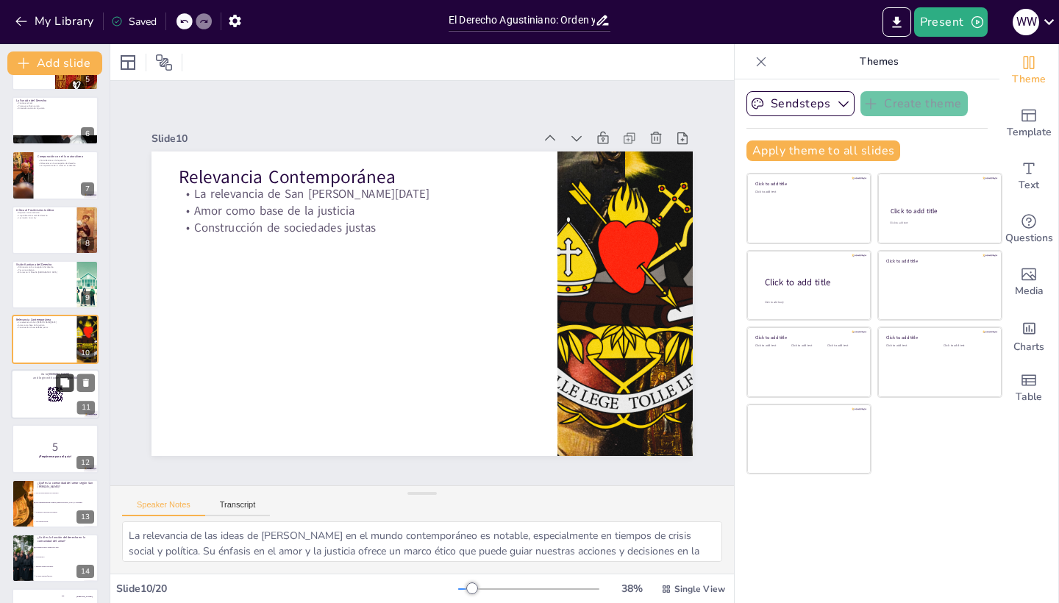
checkbox input "true"
click at [59, 390] on button at bounding box center [65, 383] width 18 height 18
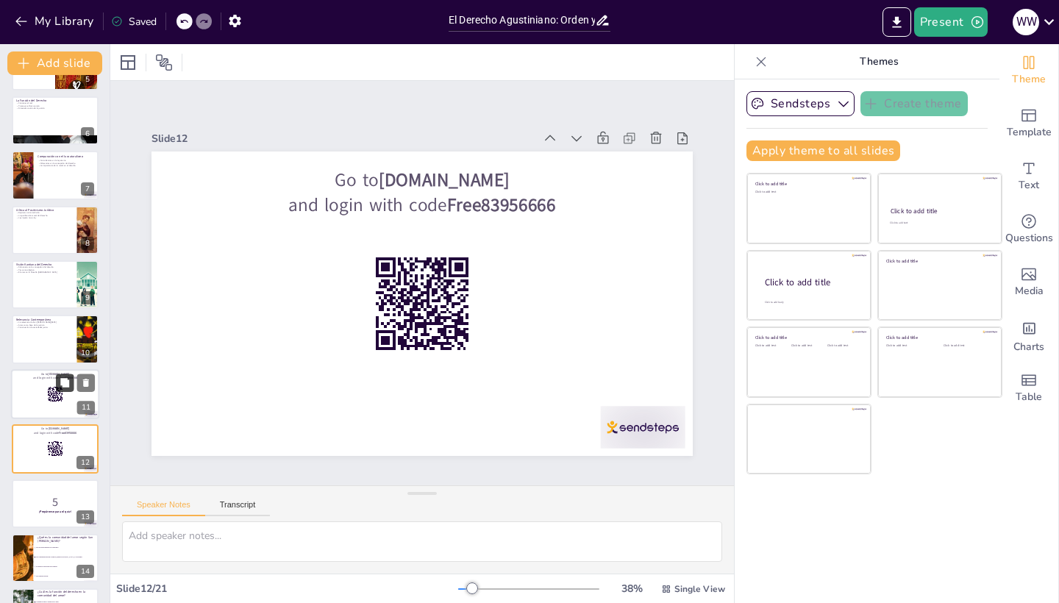
scroll to position [374, 0]
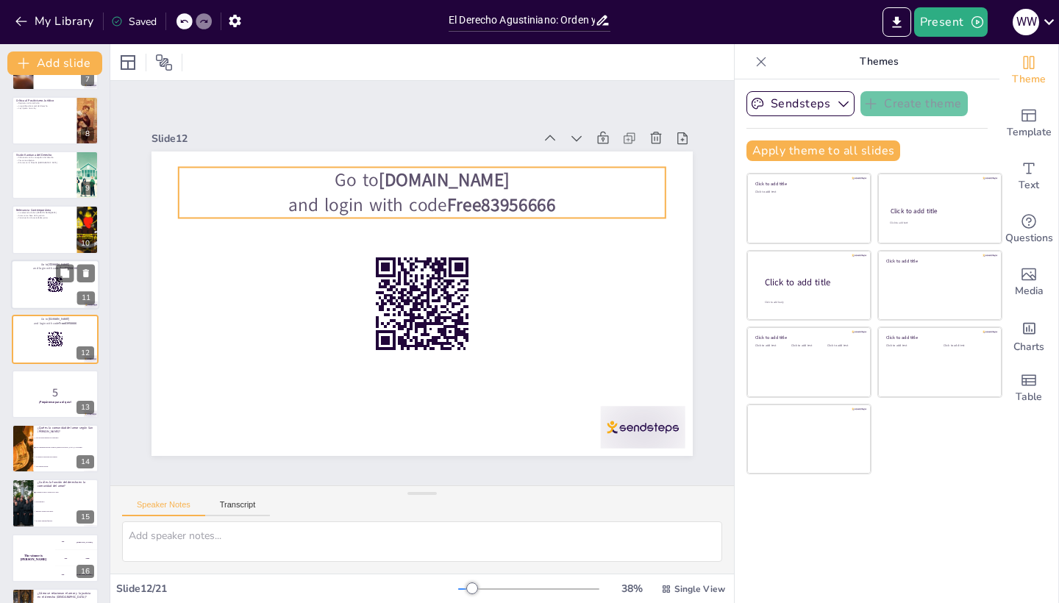
click at [55, 291] on rect at bounding box center [55, 291] width 1 height 1
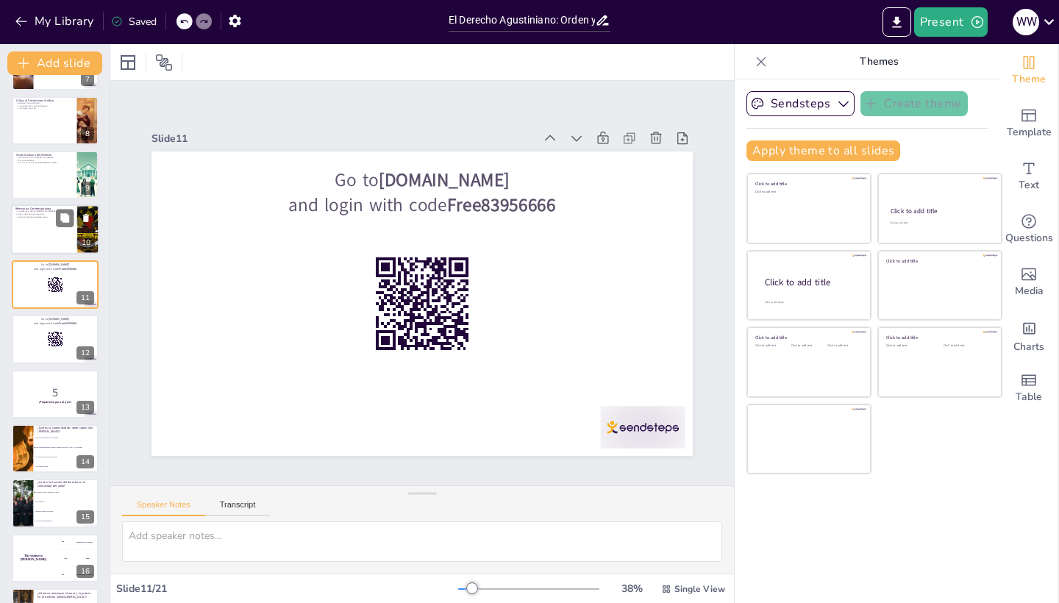
scroll to position [319, 0]
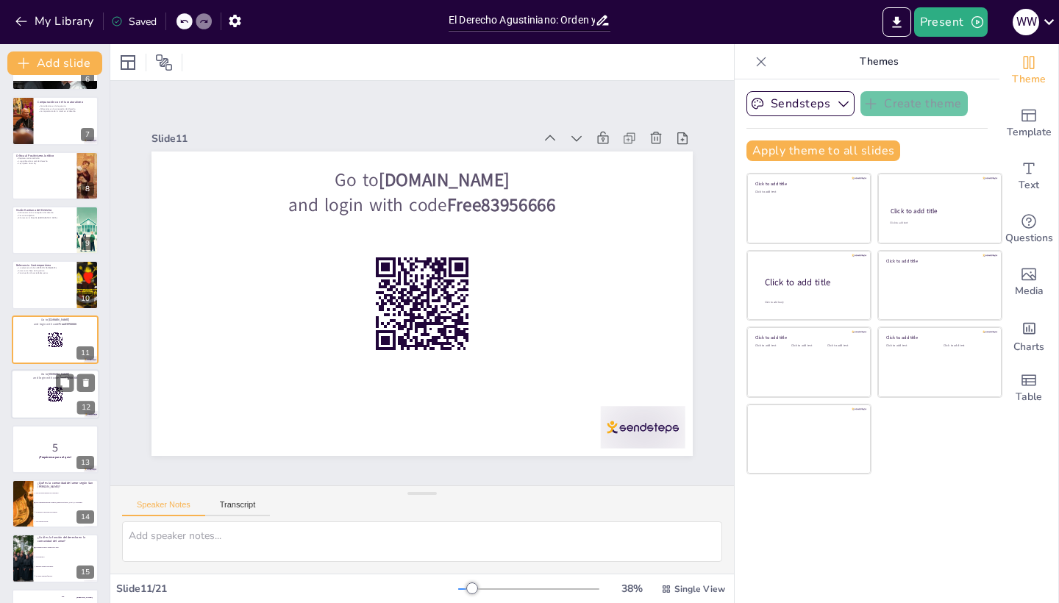
click at [55, 391] on rect at bounding box center [55, 394] width 16 height 16
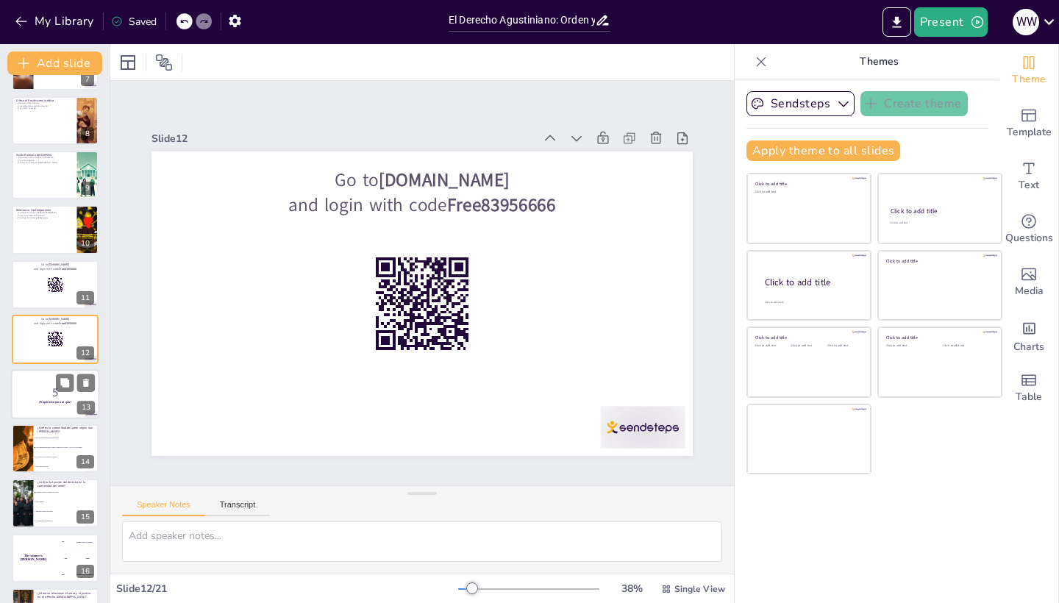
click at [56, 403] on strong "¡Prepárense para el quiz!" at bounding box center [55, 402] width 32 height 4
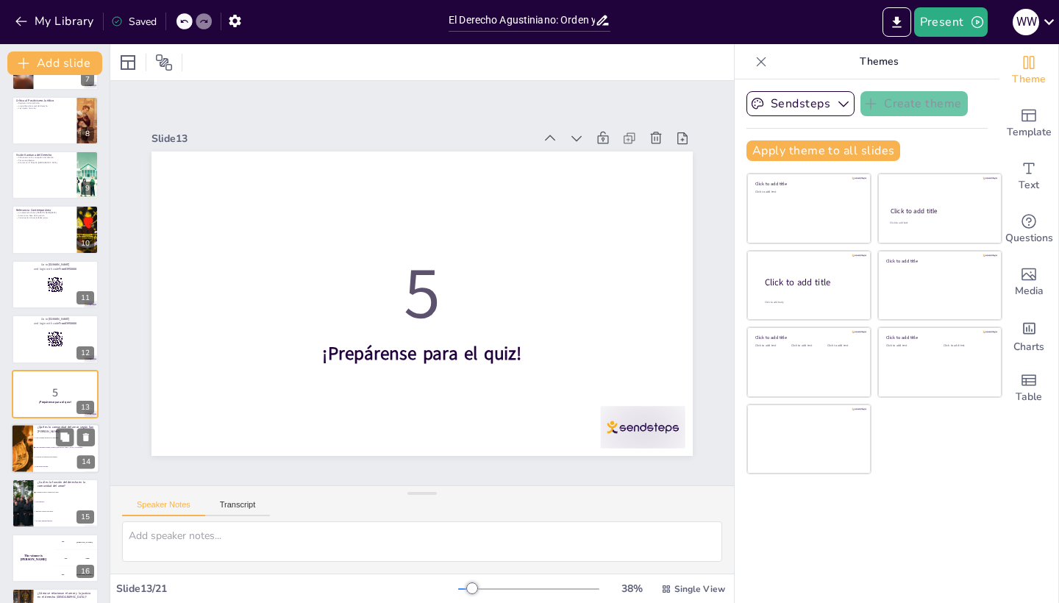
scroll to position [428, 0]
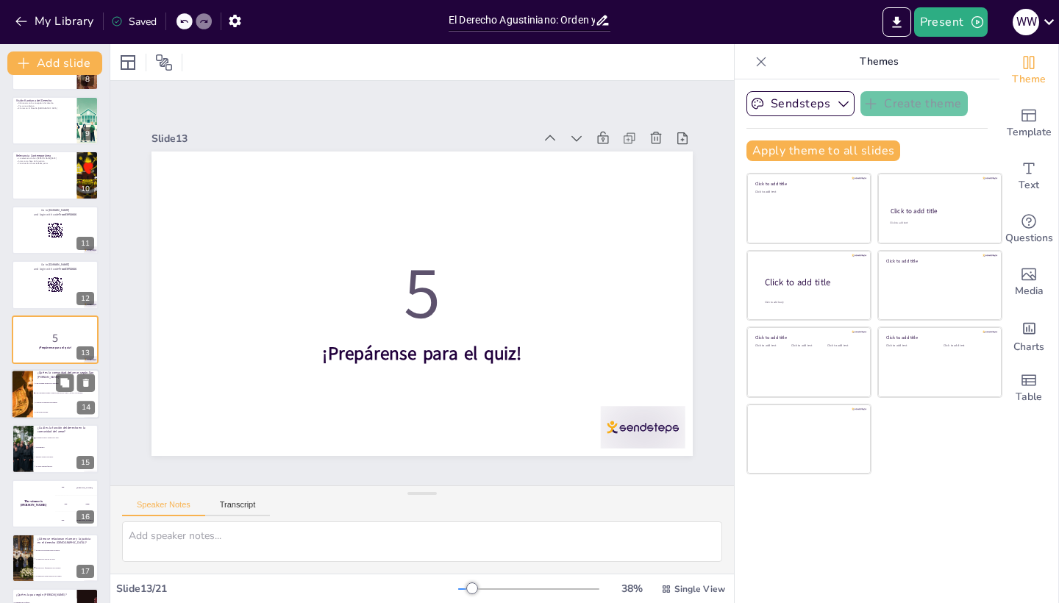
click at [56, 403] on span "Un grupo de personas sin normas." at bounding box center [66, 403] width 63 height 2
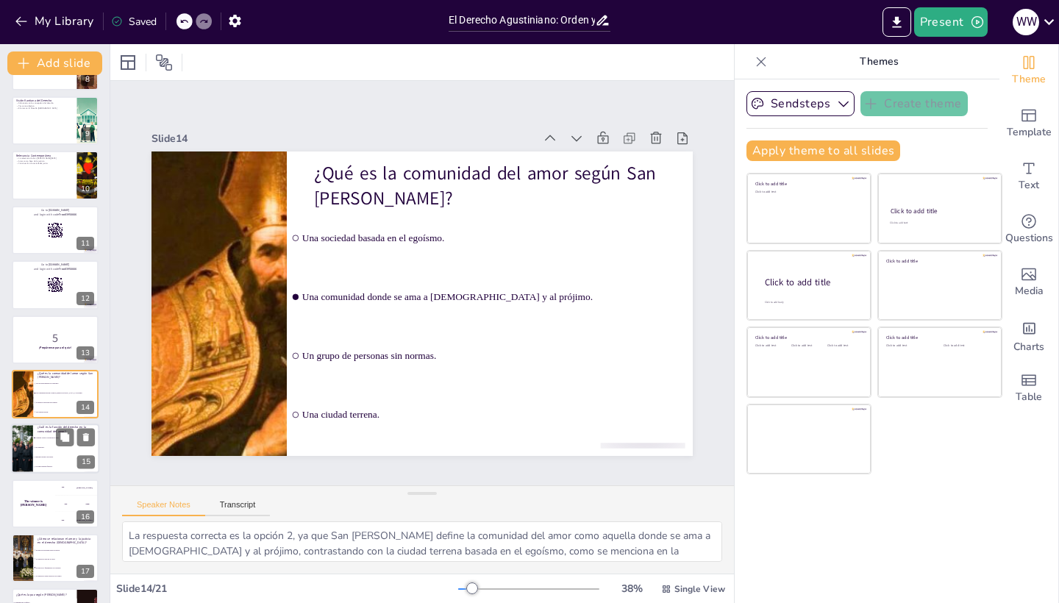
scroll to position [483, 0]
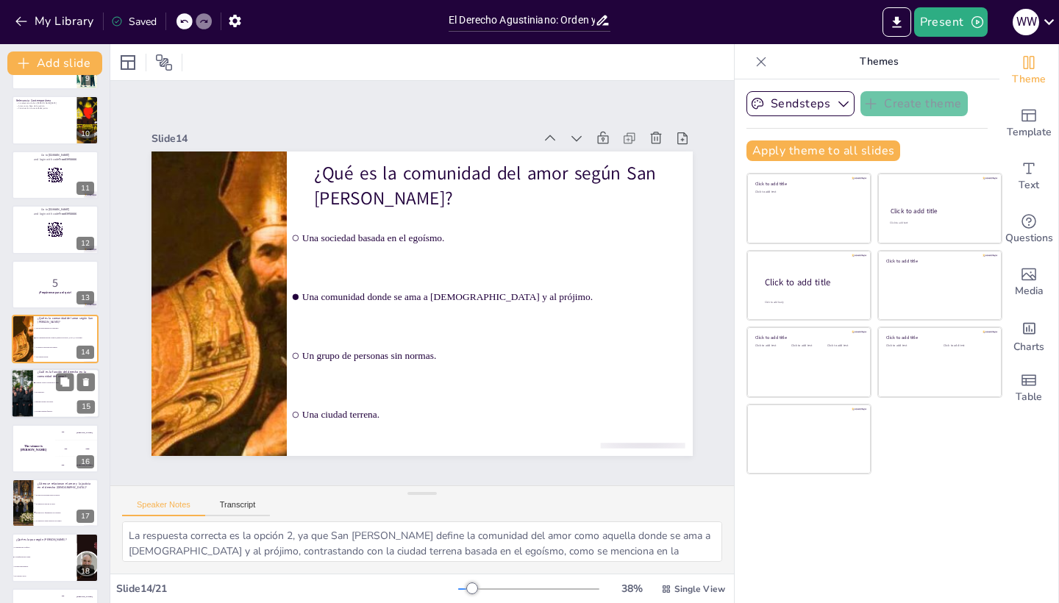
click at [57, 410] on li "No tener ninguna función." at bounding box center [66, 413] width 66 height 10
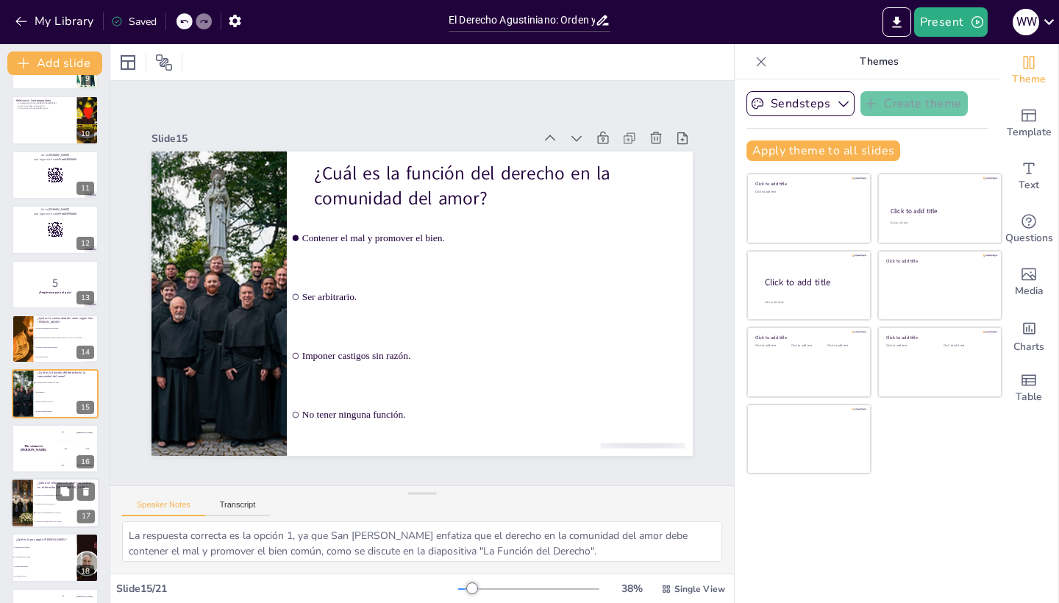
scroll to position [538, 0]
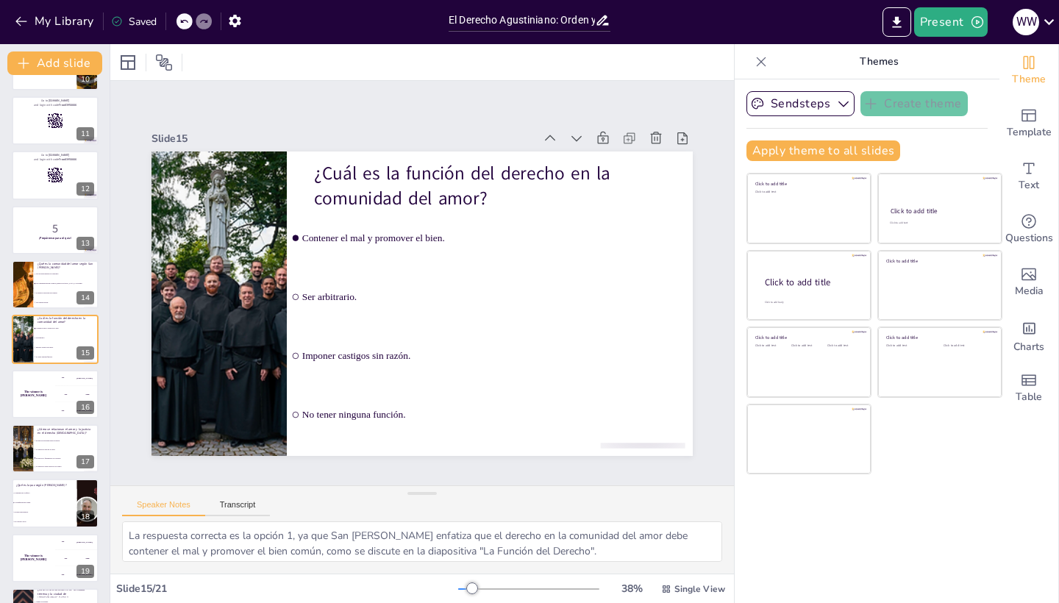
click at [56, 419] on div "El Derecho Agustiniano: Orden y Paz en la Comunidad del Amor Esta presentación …" at bounding box center [55, 120] width 110 height 1143
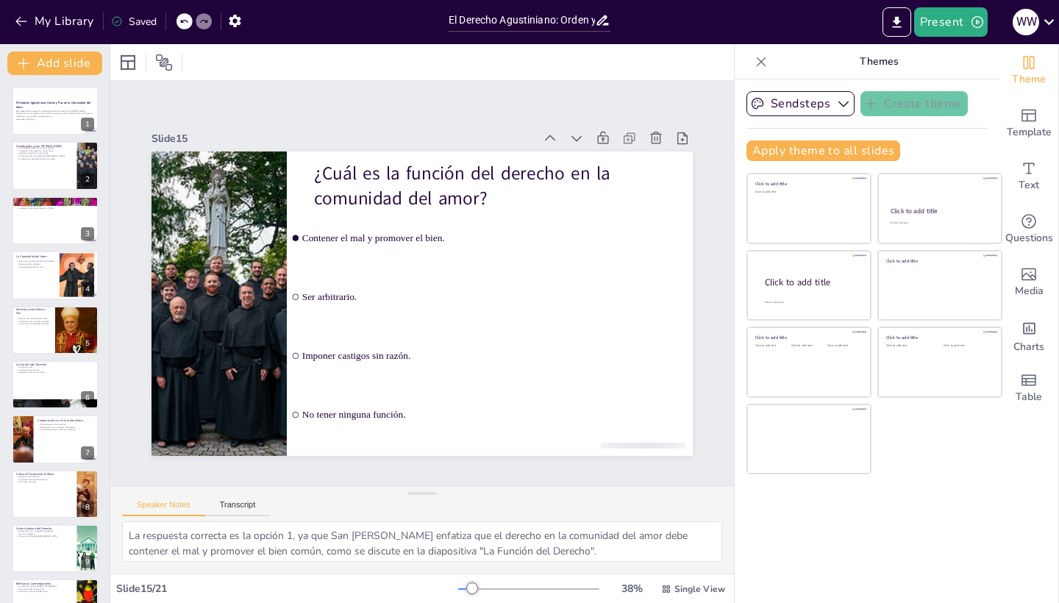
scroll to position [0, 0]
click at [38, 120] on p "Generated with [URL]" at bounding box center [54, 119] width 79 height 3
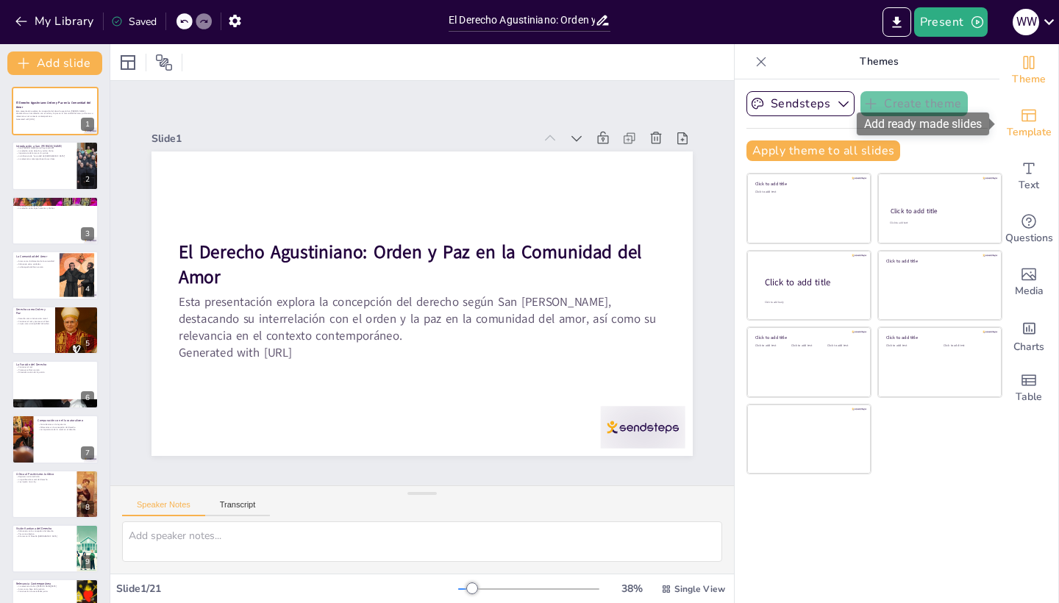
click at [1020, 139] on span "Template" at bounding box center [1029, 132] width 45 height 16
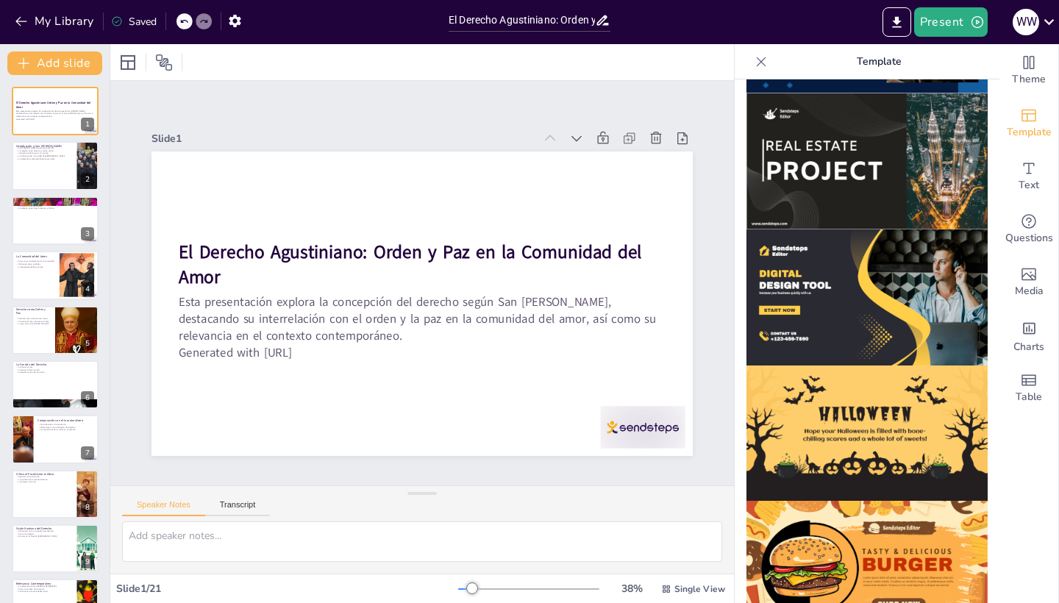
scroll to position [1356, 0]
click at [1044, 13] on icon at bounding box center [1049, 22] width 20 height 20
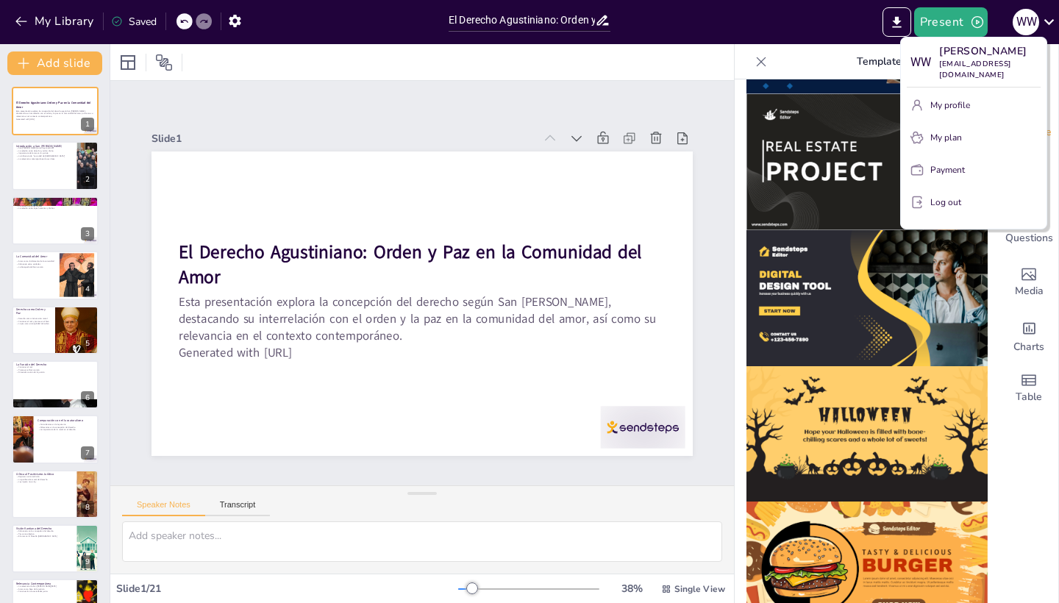
click at [957, 28] on div at bounding box center [529, 301] width 1059 height 603
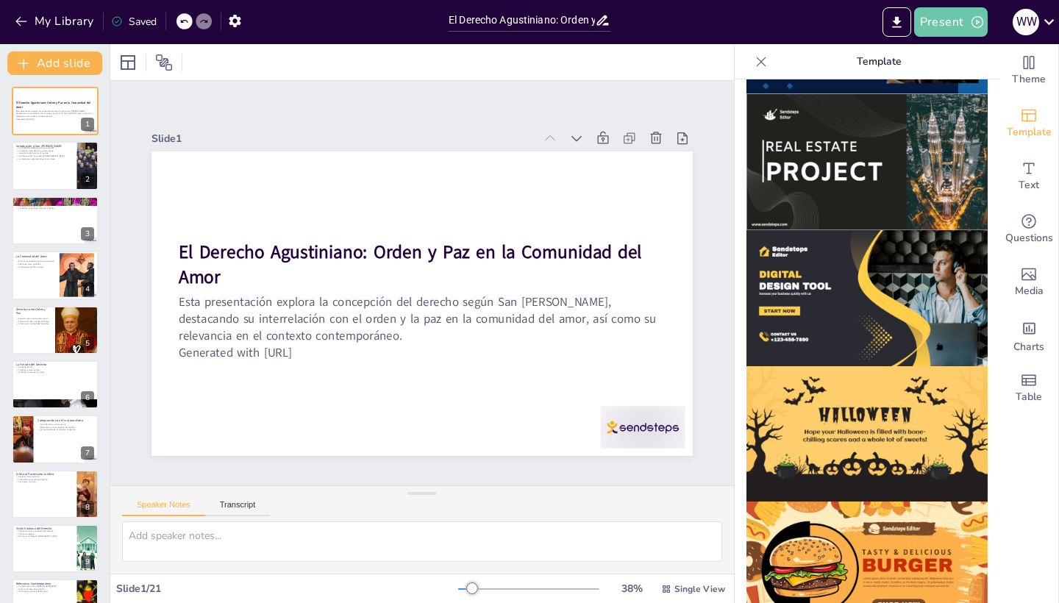
click at [957, 28] on button "Present" at bounding box center [951, 21] width 74 height 29
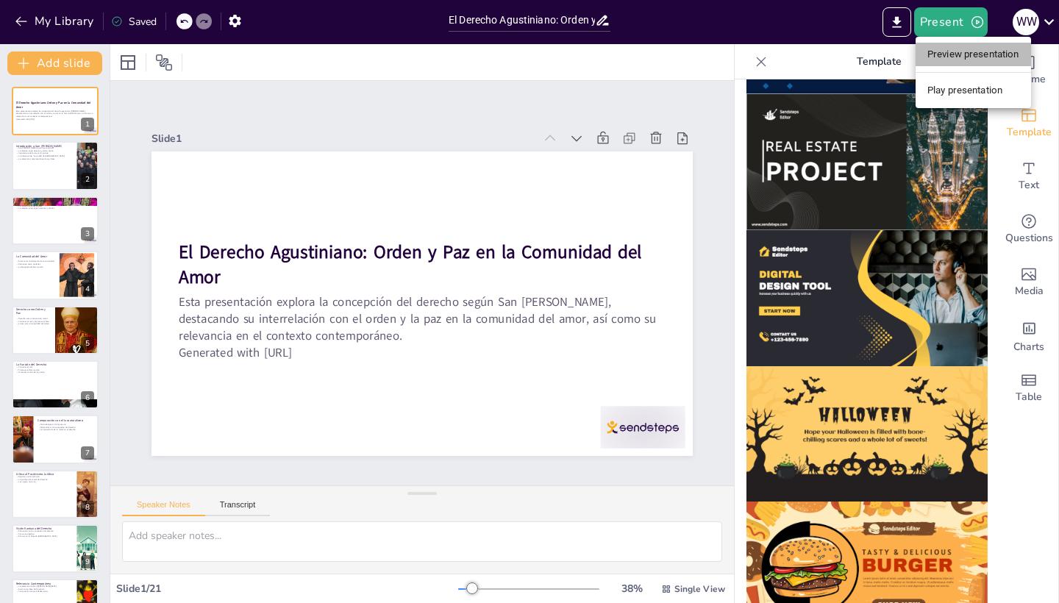
click at [956, 54] on li "Preview presentation" at bounding box center [973, 55] width 115 height 24
